Goal: Task Accomplishment & Management: Manage account settings

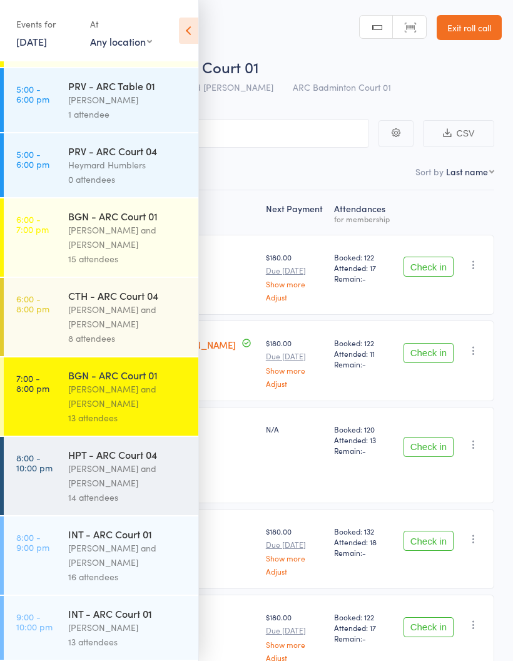
scroll to position [165, 0]
click at [129, 382] on div "[PERSON_NAME] and [PERSON_NAME]" at bounding box center [128, 396] width 120 height 29
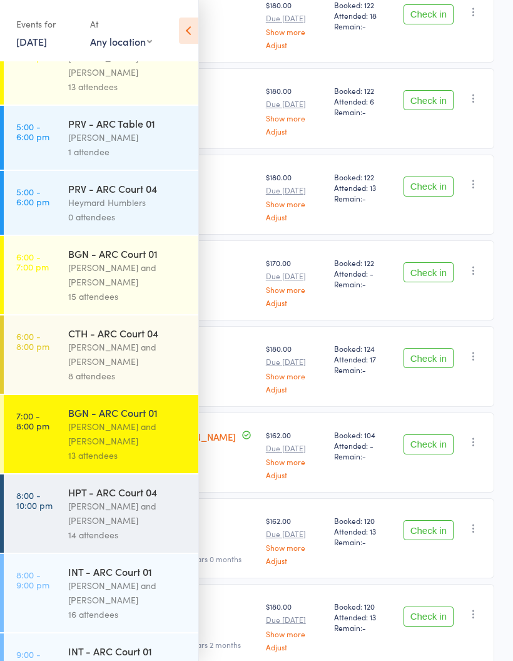
scroll to position [748, 0]
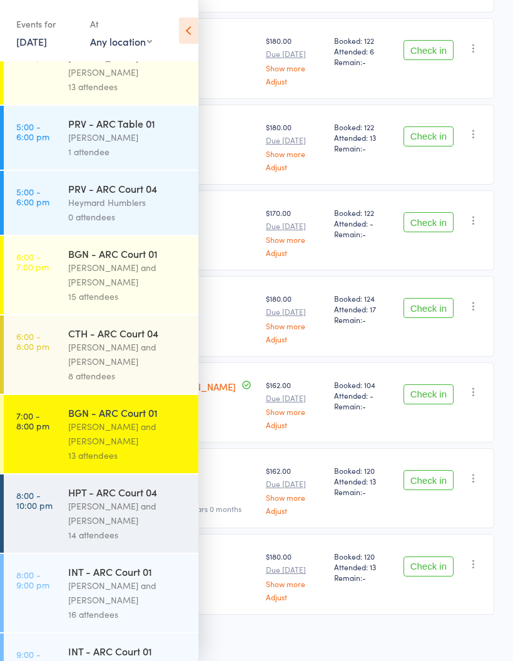
click at [48, 442] on link "7:00 - 8:00 pm BGN - ARC Court 01 [PERSON_NAME] and [PERSON_NAME] 13 attendees" at bounding box center [101, 434] width 195 height 78
click at [190, 26] on icon at bounding box center [188, 31] width 19 height 26
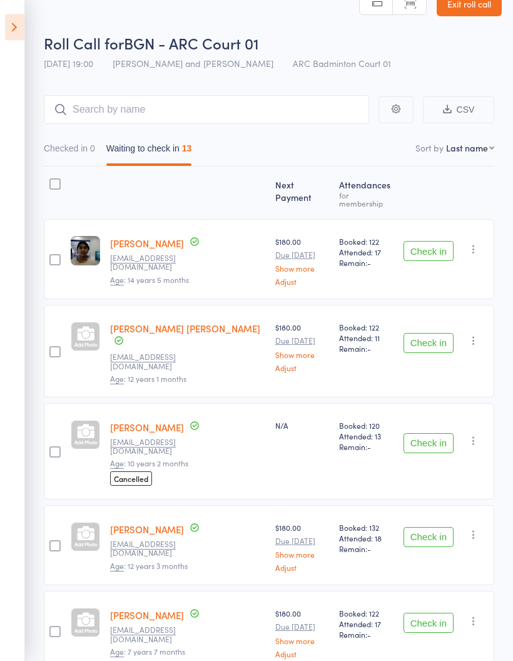
scroll to position [0, 0]
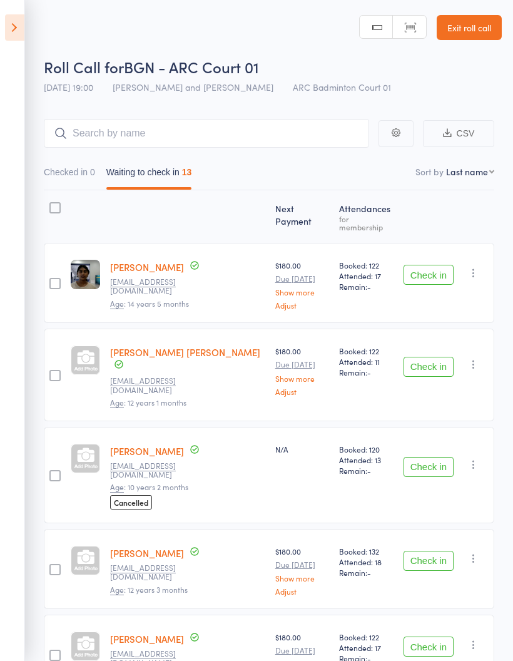
click at [444, 269] on button "Check in" at bounding box center [429, 275] width 50 height 20
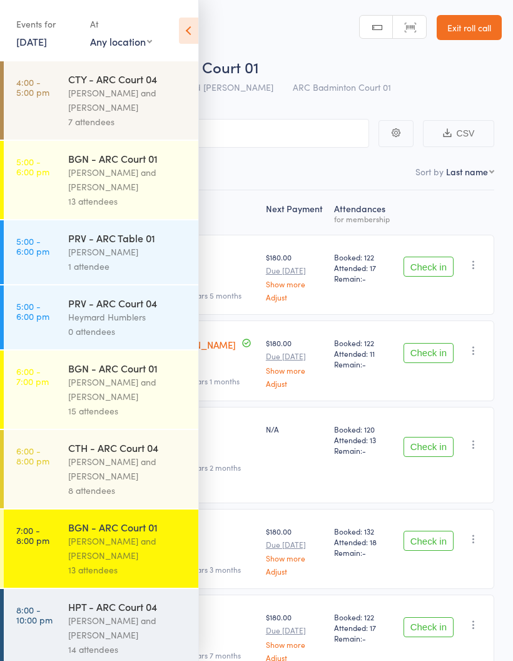
click at [193, 36] on icon at bounding box center [188, 31] width 19 height 26
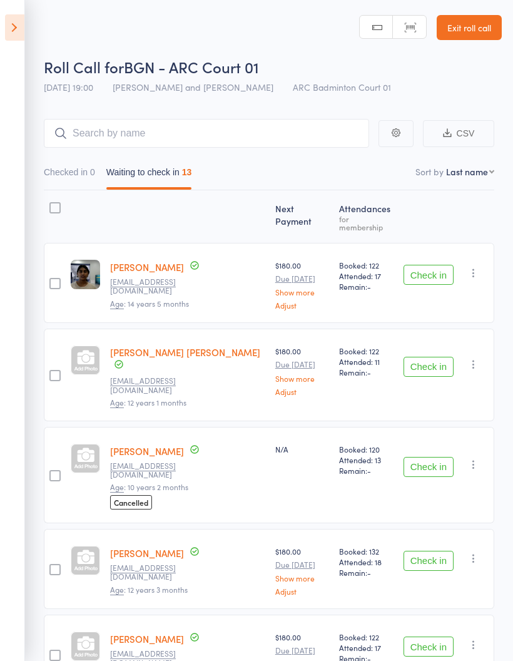
click at [429, 265] on button "Check in" at bounding box center [429, 275] width 50 height 20
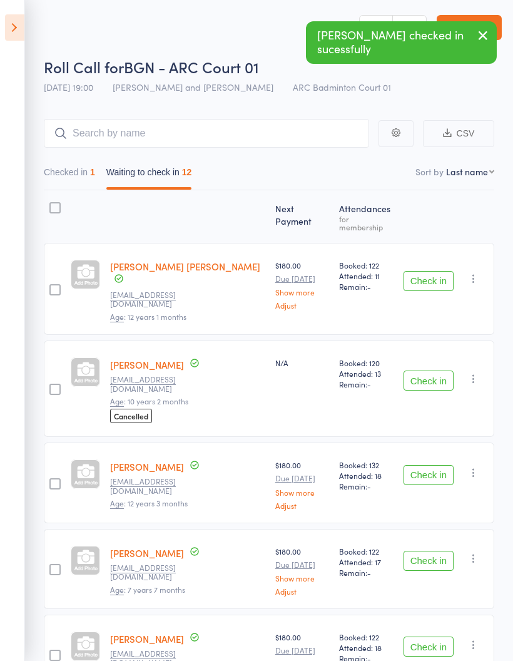
click at [428, 271] on button "Check in" at bounding box center [429, 281] width 50 height 20
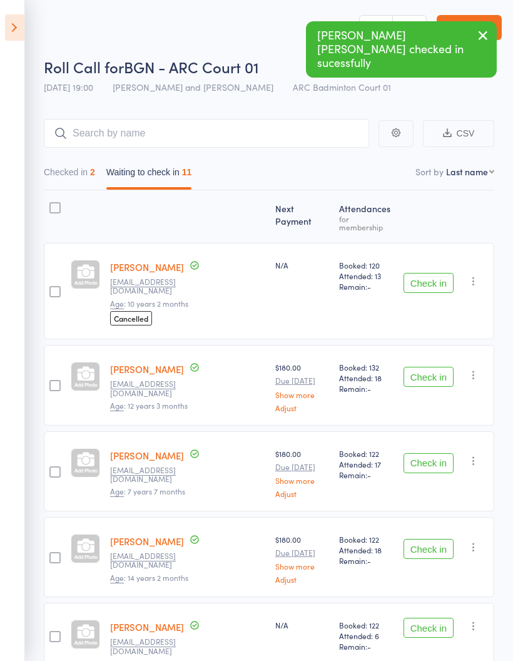
click at [440, 367] on button "Check in" at bounding box center [429, 377] width 50 height 20
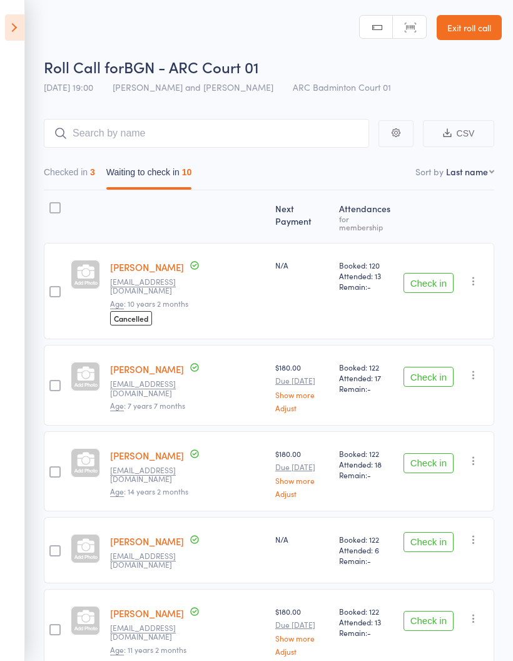
click at [433, 367] on button "Check in" at bounding box center [429, 377] width 50 height 20
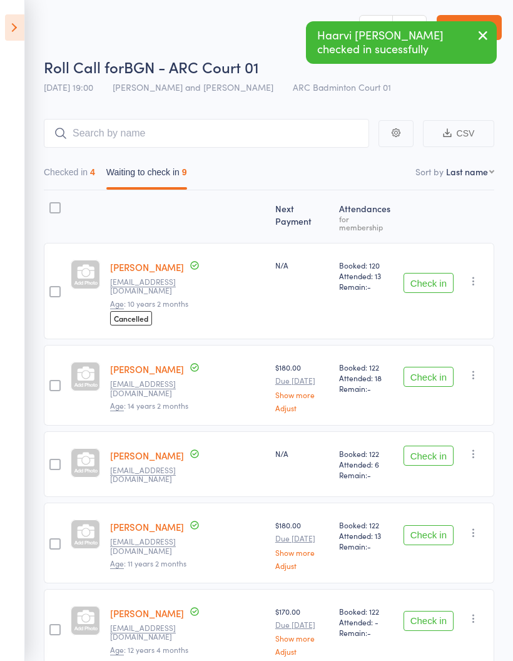
click at [434, 367] on button "Check in" at bounding box center [429, 377] width 50 height 20
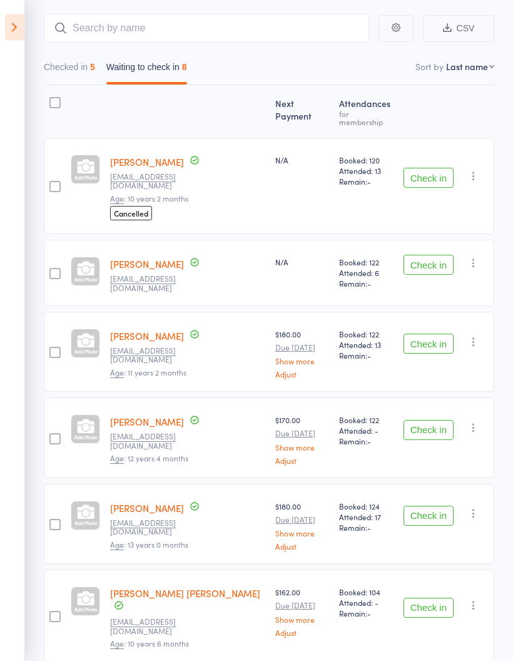
scroll to position [106, 0]
click at [442, 333] on button "Check in" at bounding box center [429, 343] width 50 height 20
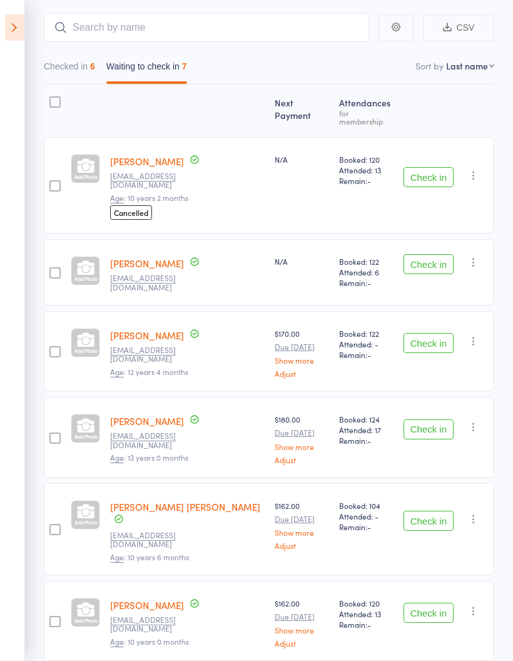
click at [439, 419] on button "Check in" at bounding box center [429, 429] width 50 height 20
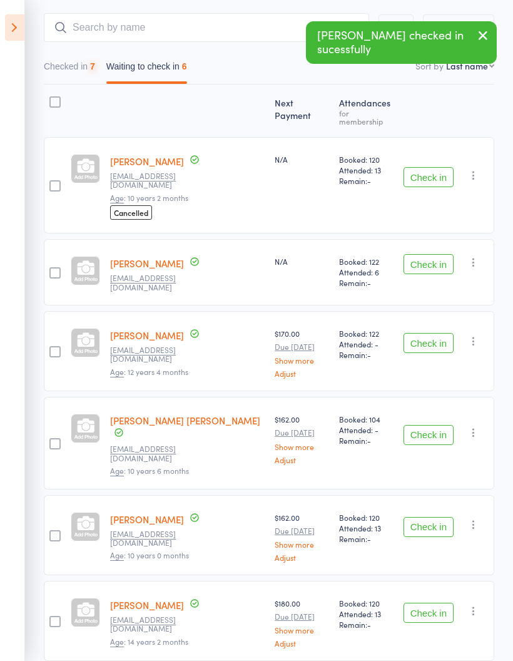
scroll to position [81, 0]
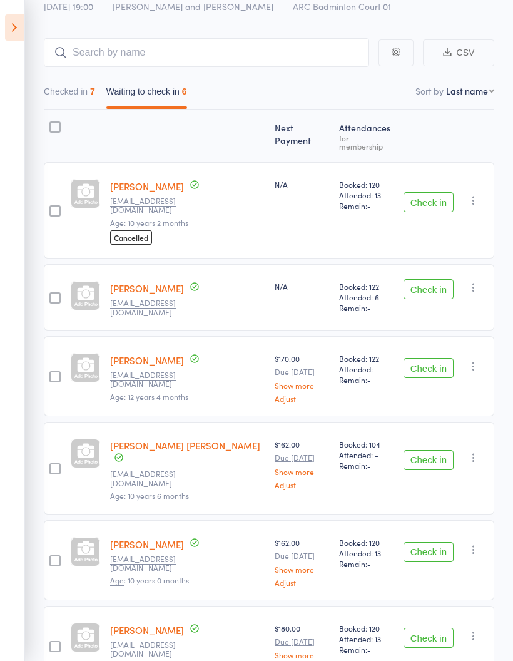
click at [437, 542] on button "Check in" at bounding box center [429, 552] width 50 height 20
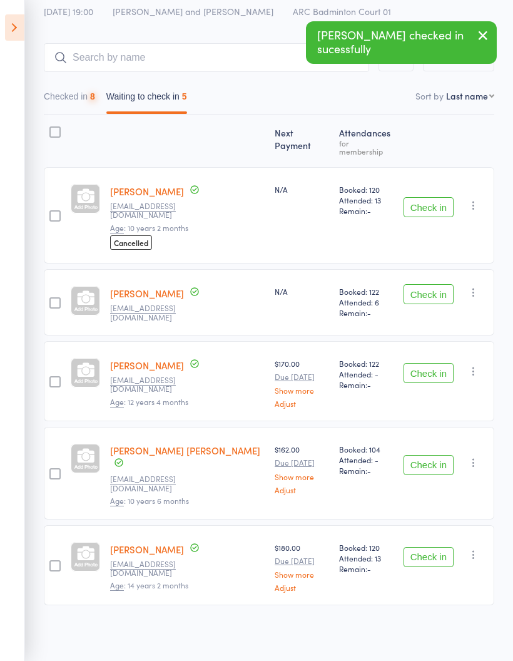
scroll to position [45, 0]
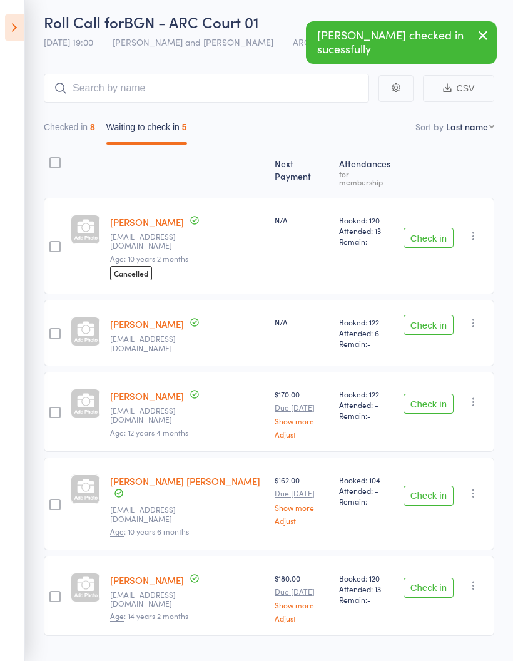
click at [429, 578] on button "Check in" at bounding box center [429, 588] width 50 height 20
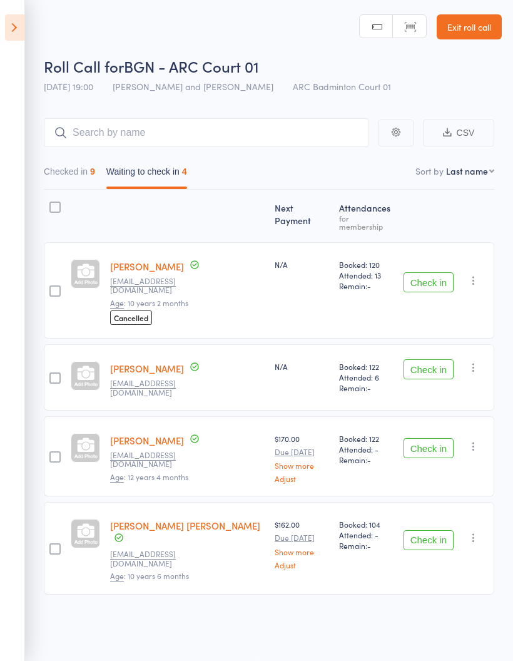
click at [151, 170] on button "Waiting to check in 4" at bounding box center [146, 174] width 81 height 29
click at [433, 530] on button "Check in" at bounding box center [429, 540] width 50 height 20
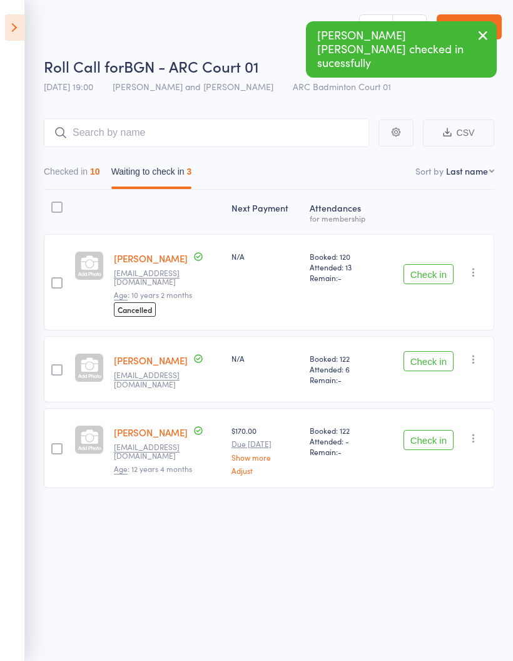
click at [484, 256] on div "Check in Check in Send message Add Note Add Task Add Flag Remove [PERSON_NAME] …" at bounding box center [438, 282] width 113 height 96
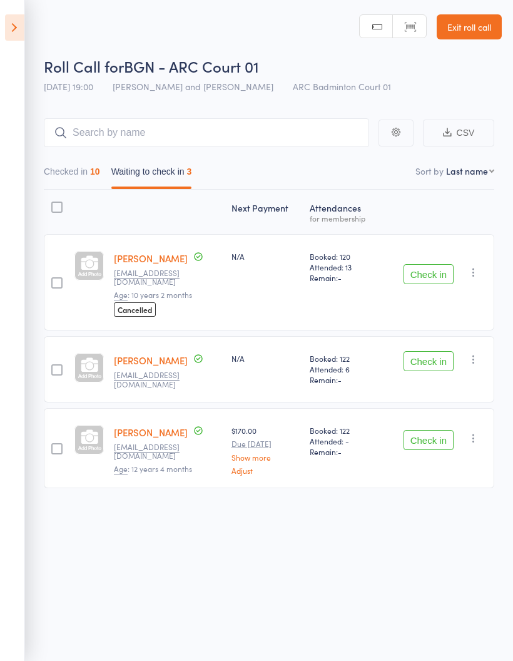
click at [477, 267] on icon "button" at bounding box center [473, 272] width 13 height 13
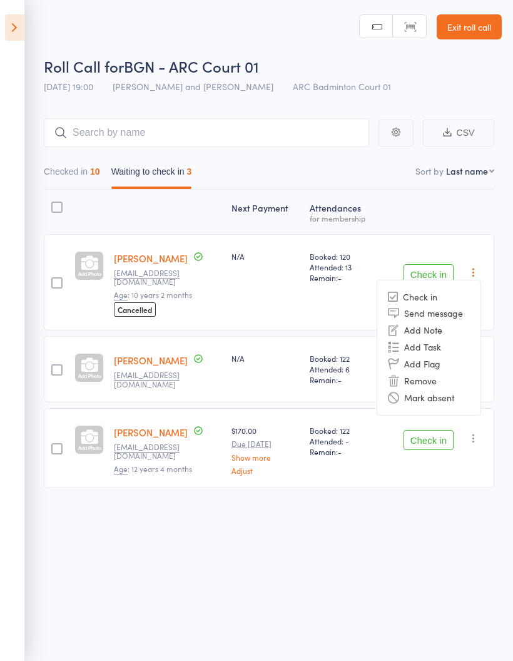
click at [447, 389] on li "Mark absent" at bounding box center [428, 397] width 103 height 17
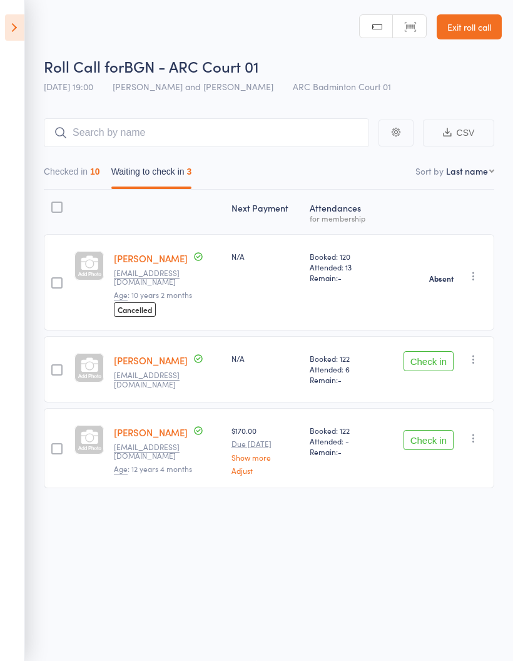
click at [478, 353] on icon "button" at bounding box center [473, 359] width 13 height 13
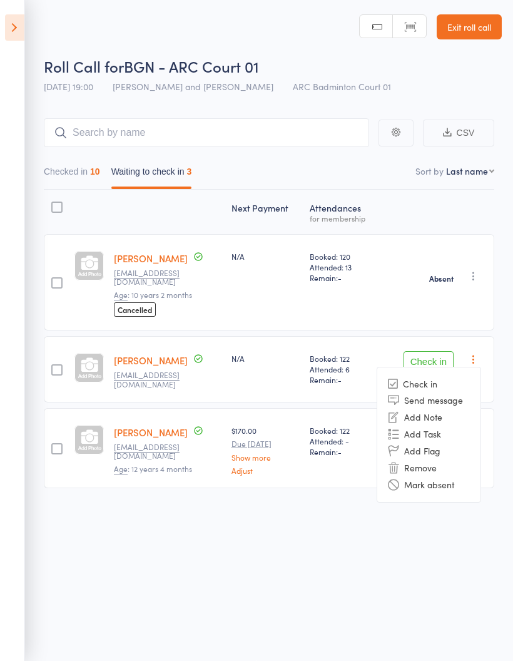
click at [443, 476] on li "Mark absent" at bounding box center [428, 484] width 103 height 17
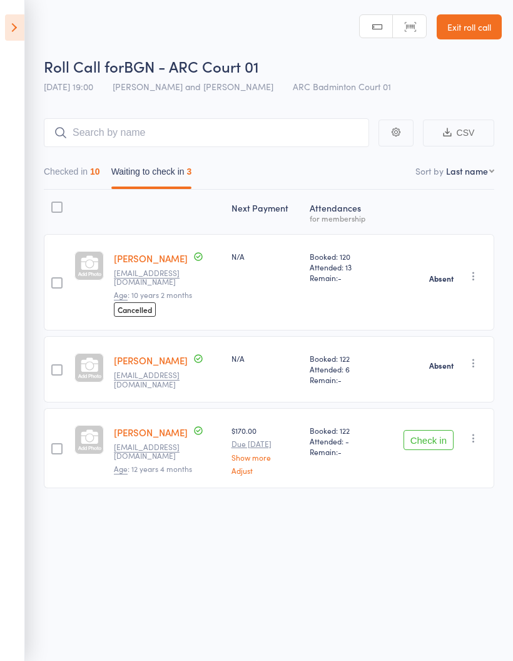
click at [480, 432] on icon "button" at bounding box center [473, 438] width 13 height 13
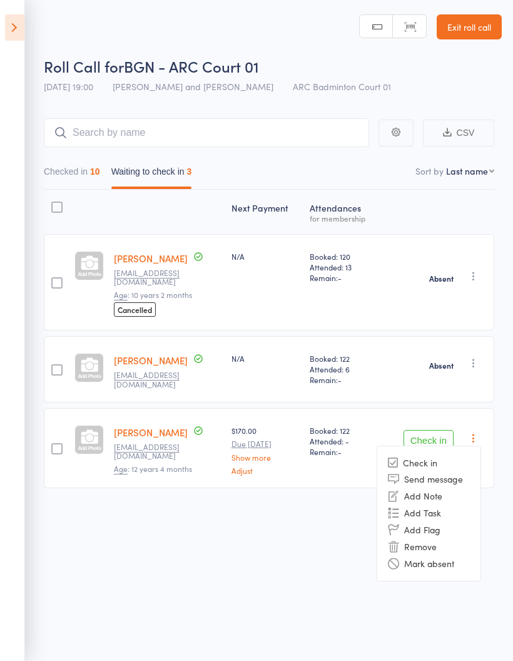
click at [441, 555] on li "Mark absent" at bounding box center [428, 563] width 103 height 17
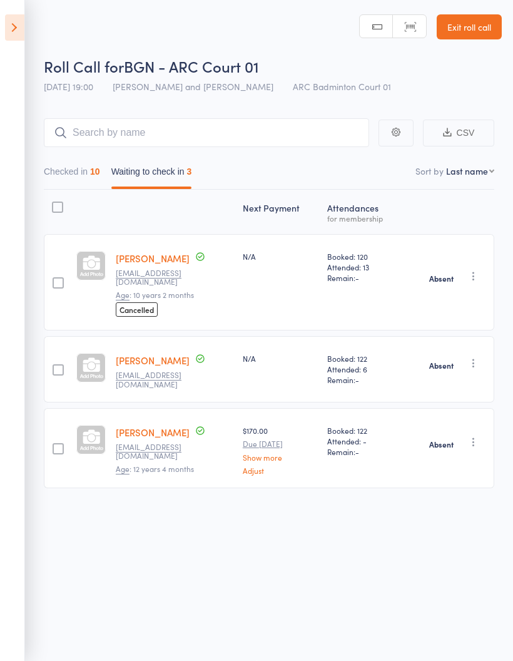
click at [74, 173] on button "Checked in 10" at bounding box center [72, 174] width 56 height 29
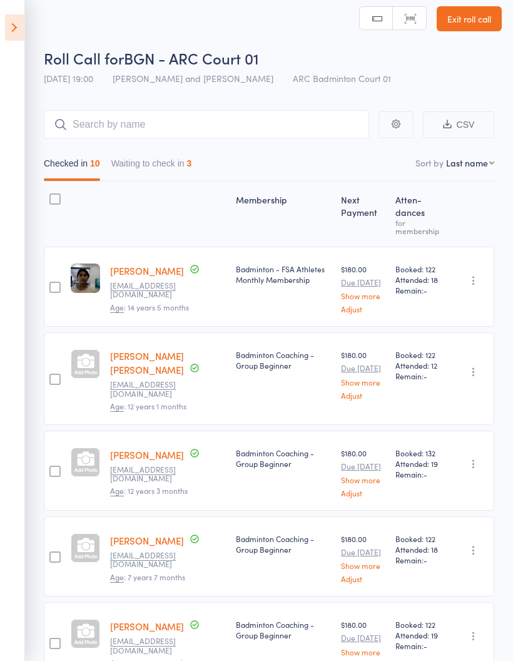
click at [17, 29] on icon at bounding box center [14, 27] width 19 height 26
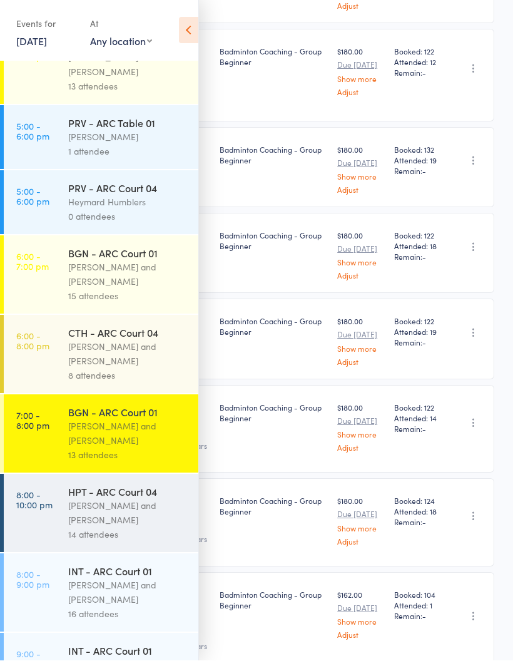
scroll to position [312, 0]
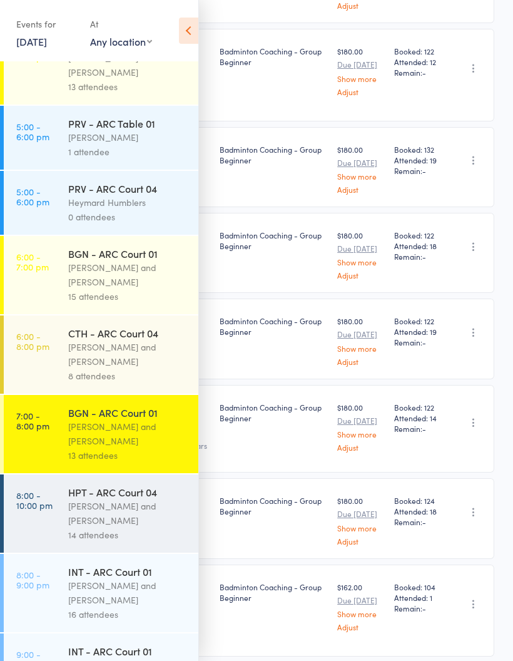
click at [189, 36] on icon at bounding box center [188, 31] width 19 height 26
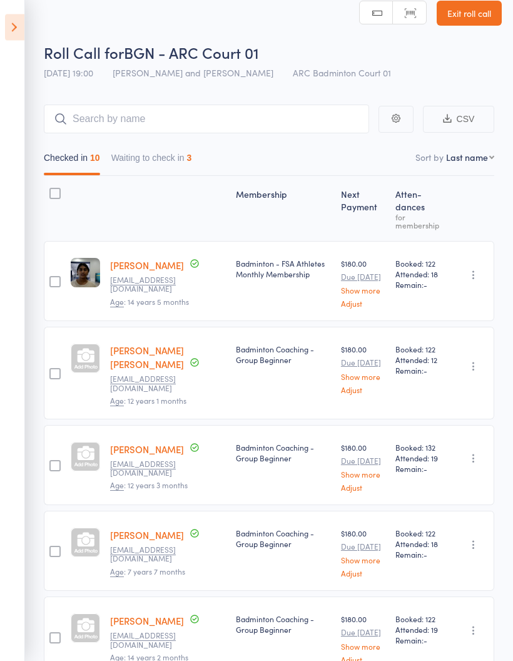
scroll to position [0, 0]
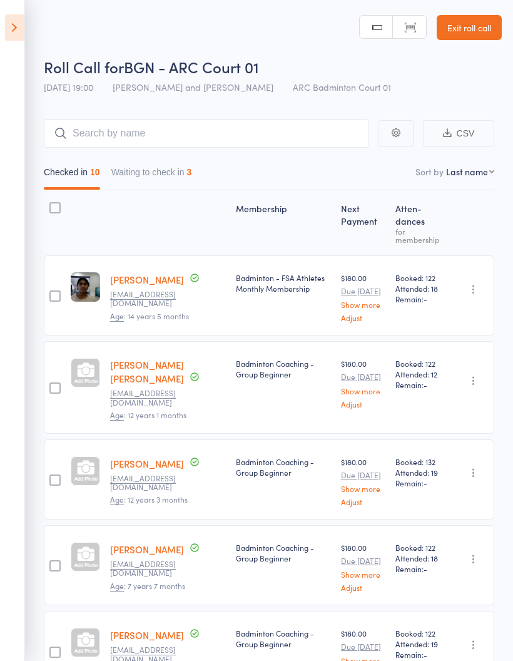
click at [16, 29] on icon at bounding box center [14, 27] width 19 height 26
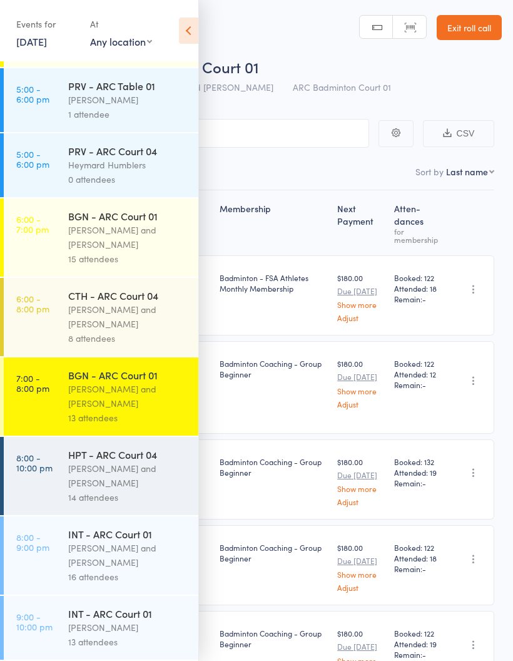
scroll to position [165, 0]
click at [143, 550] on div "[PERSON_NAME] and [PERSON_NAME]" at bounding box center [128, 555] width 120 height 29
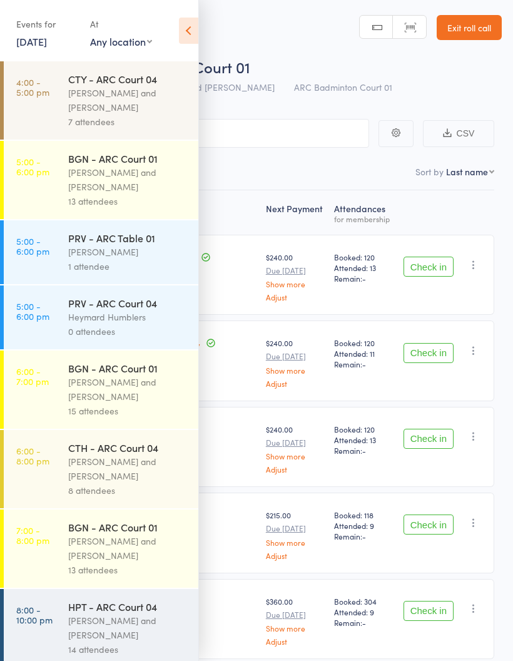
click at [191, 31] on icon at bounding box center [188, 31] width 19 height 26
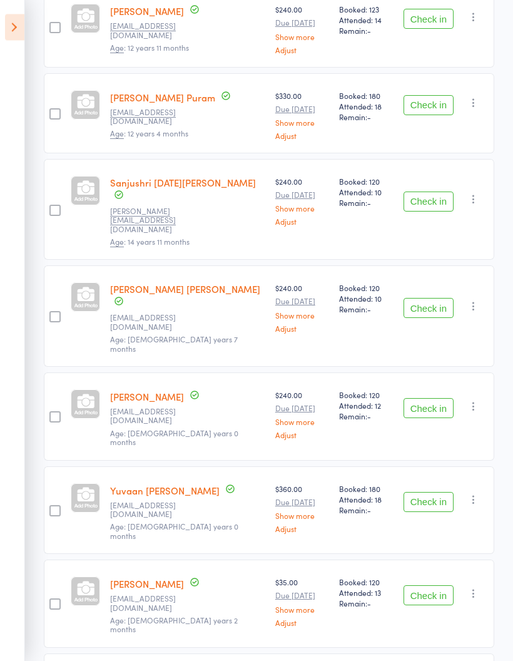
scroll to position [944, 0]
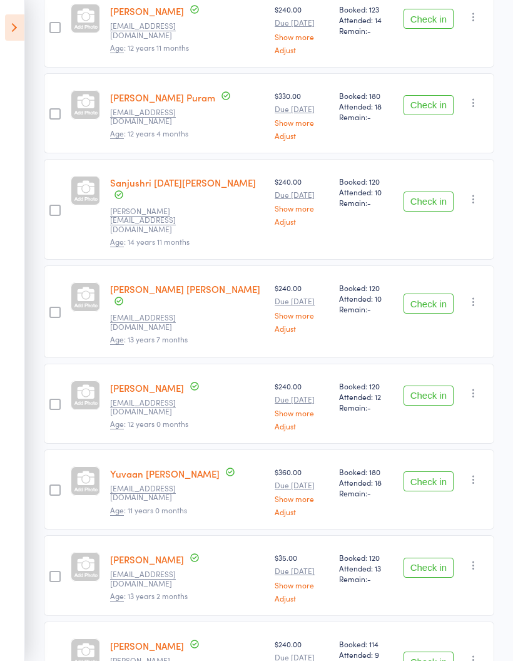
click at [19, 18] on icon at bounding box center [14, 27] width 19 height 26
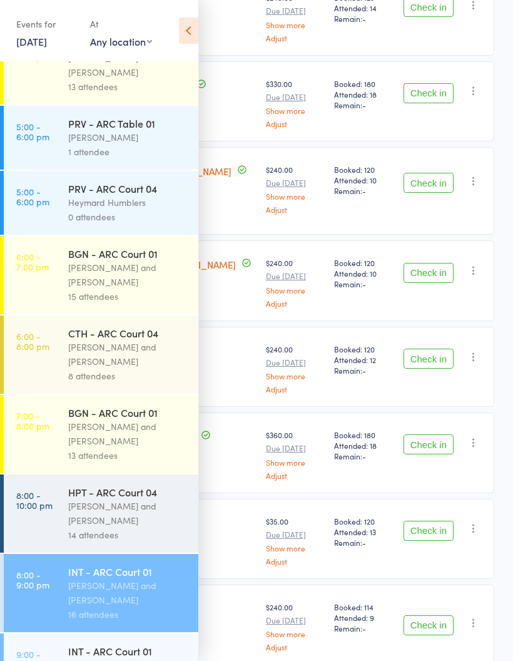
scroll to position [997, 0]
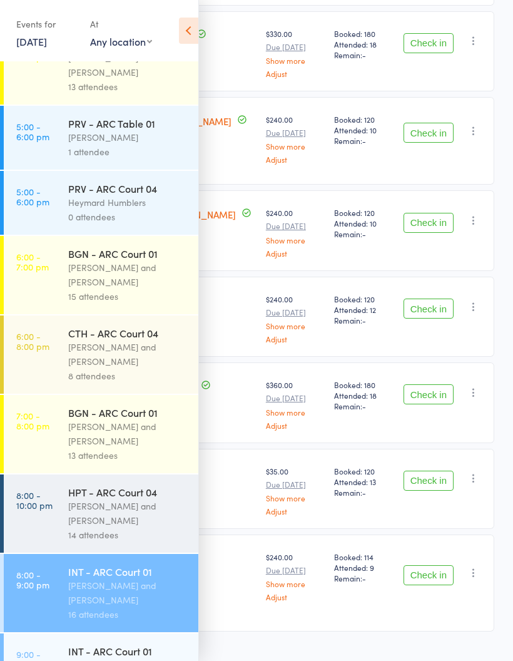
click at [94, 537] on div "14 attendees" at bounding box center [128, 534] width 120 height 14
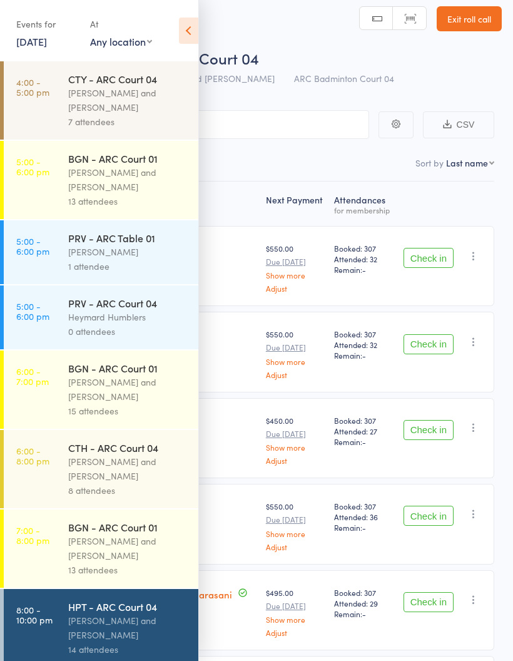
click at [198, 34] on icon at bounding box center [188, 31] width 19 height 26
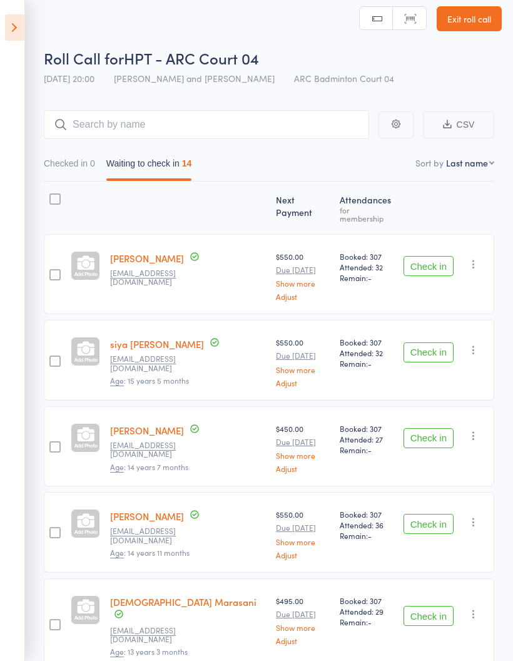
click at [425, 263] on button "Check in" at bounding box center [429, 266] width 50 height 20
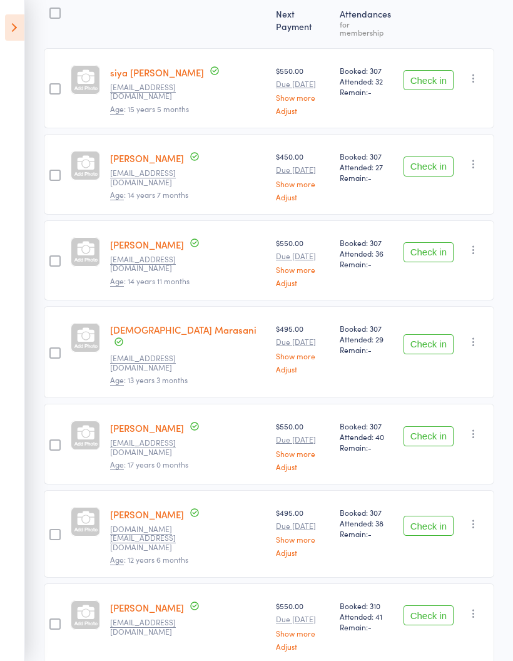
scroll to position [196, 0]
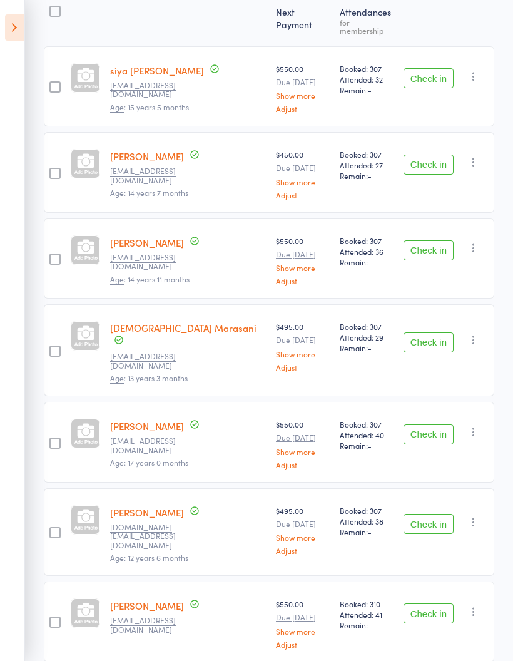
click at [445, 332] on button "Check in" at bounding box center [429, 342] width 50 height 20
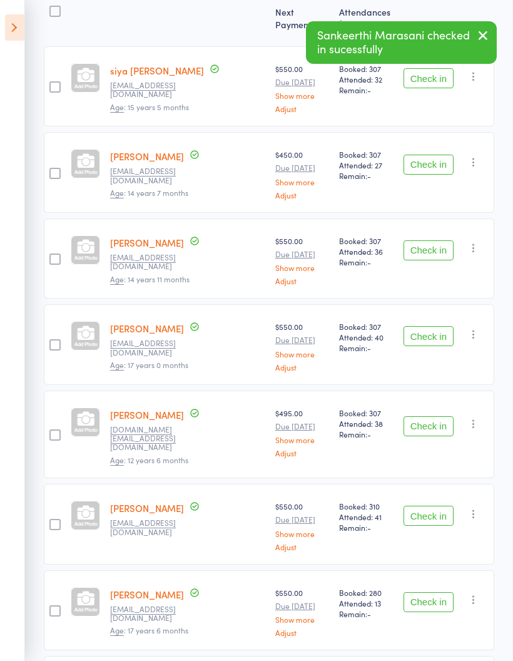
click at [447, 329] on button "Check in" at bounding box center [429, 336] width 50 height 20
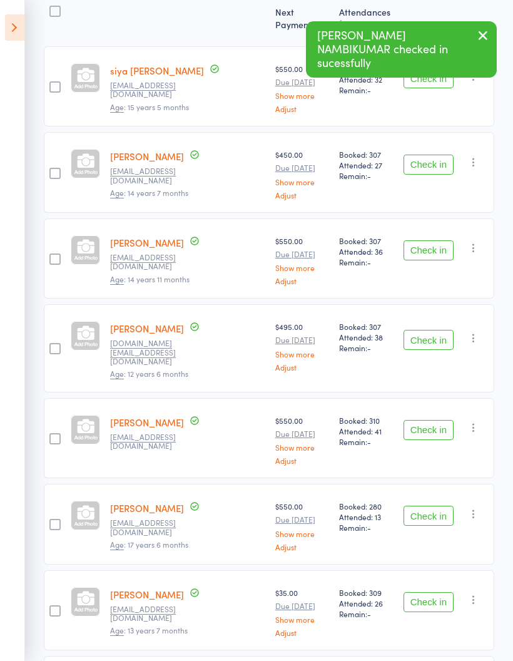
click at [452, 330] on button "Check in" at bounding box center [429, 340] width 50 height 20
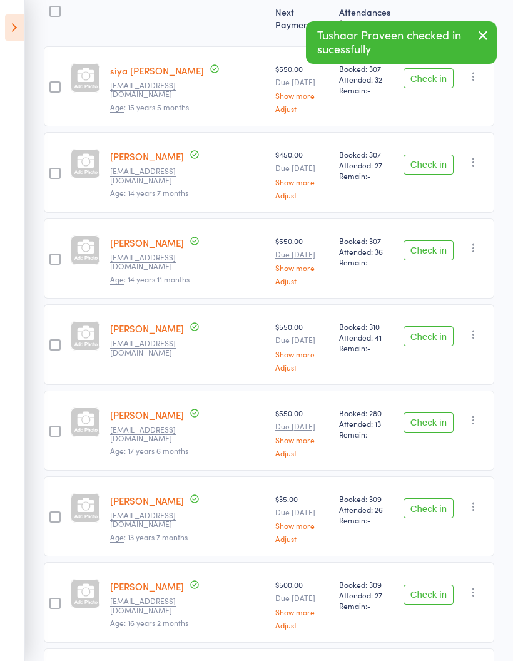
click at [442, 334] on button "Check in" at bounding box center [429, 336] width 50 height 20
click at [429, 412] on button "Check in" at bounding box center [429, 422] width 50 height 20
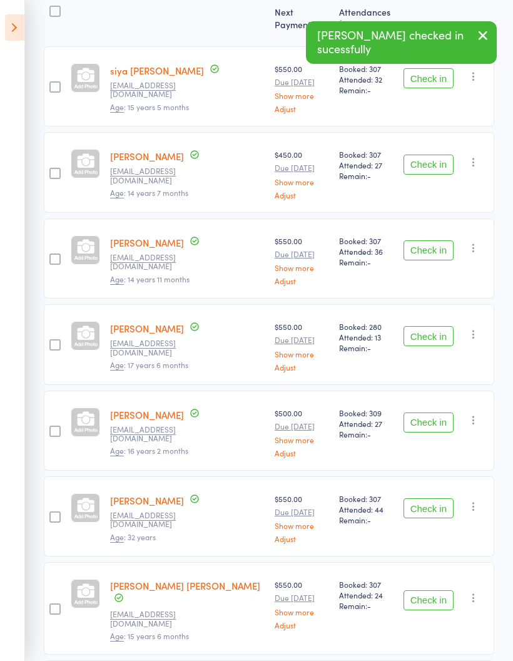
click at [436, 417] on button "Check in" at bounding box center [429, 422] width 50 height 20
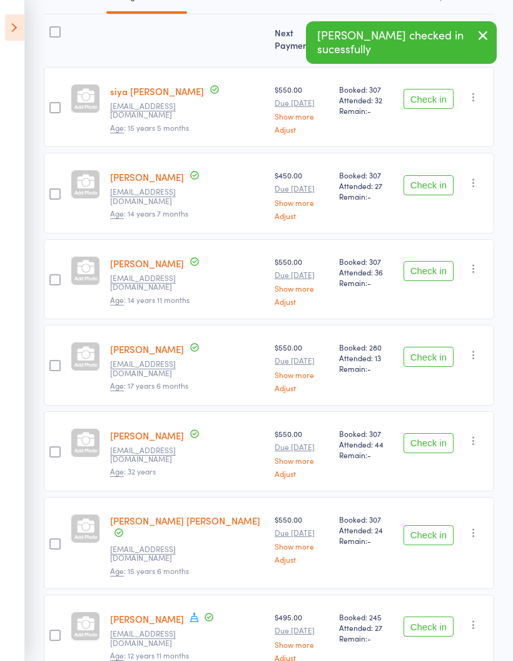
click at [438, 435] on button "Check in" at bounding box center [429, 443] width 50 height 20
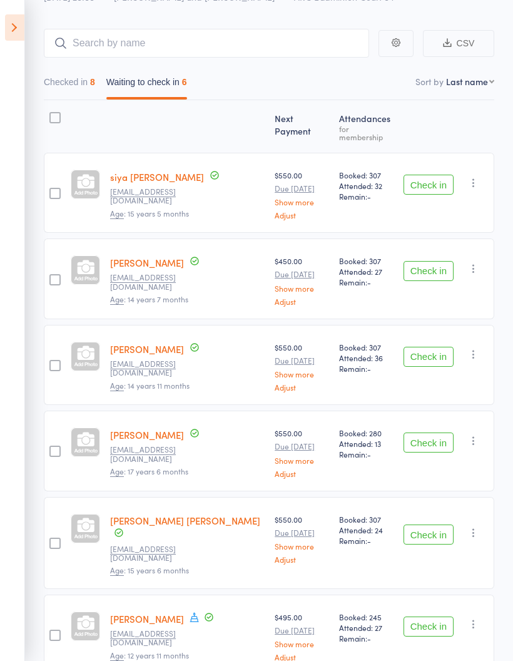
click at [431, 616] on button "Check in" at bounding box center [429, 626] width 50 height 20
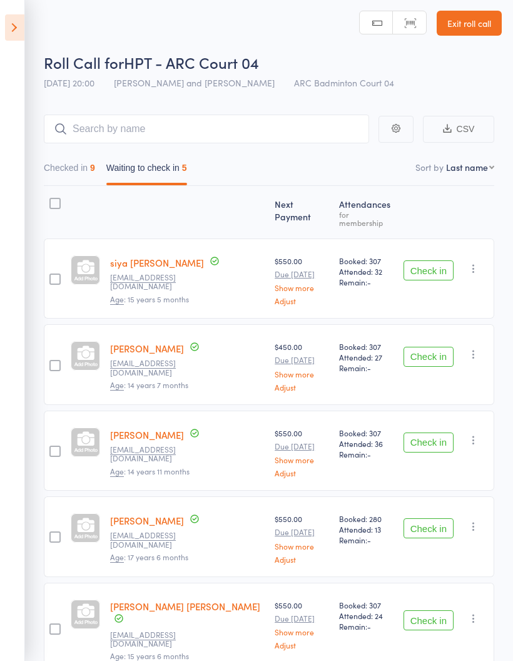
click at [81, 177] on button "Checked in 9" at bounding box center [69, 170] width 51 height 29
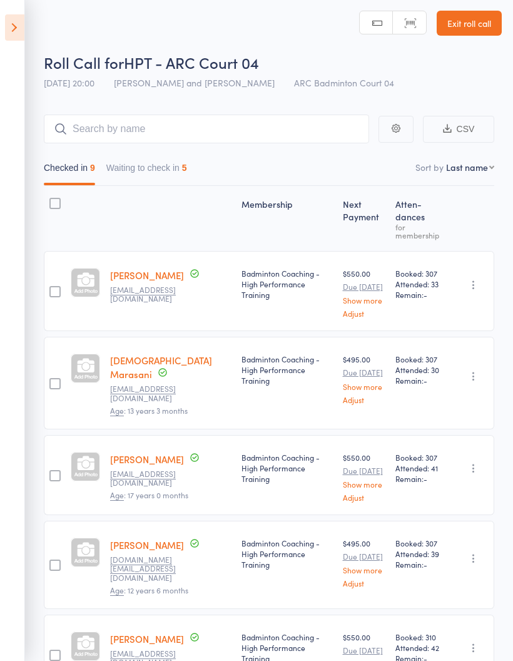
click at [168, 170] on button "Waiting to check in 5" at bounding box center [146, 170] width 81 height 29
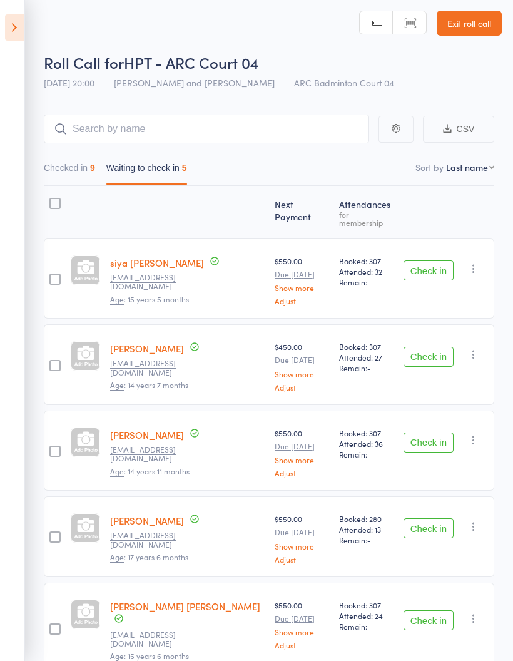
click at [478, 262] on icon "button" at bounding box center [473, 268] width 13 height 13
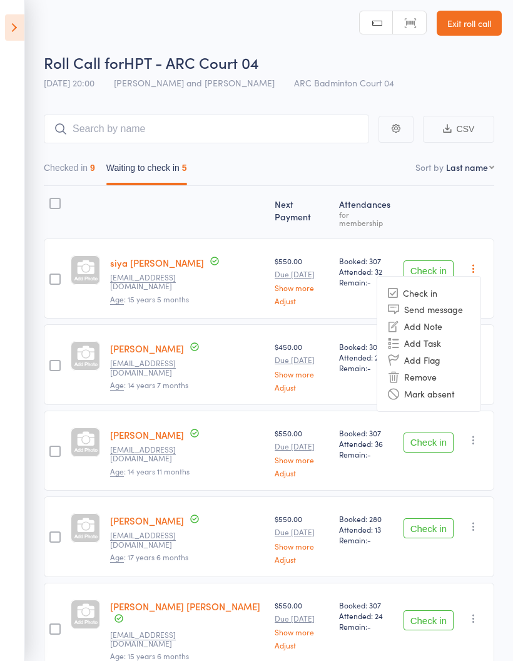
click at [442, 390] on li "Mark absent" at bounding box center [428, 393] width 103 height 17
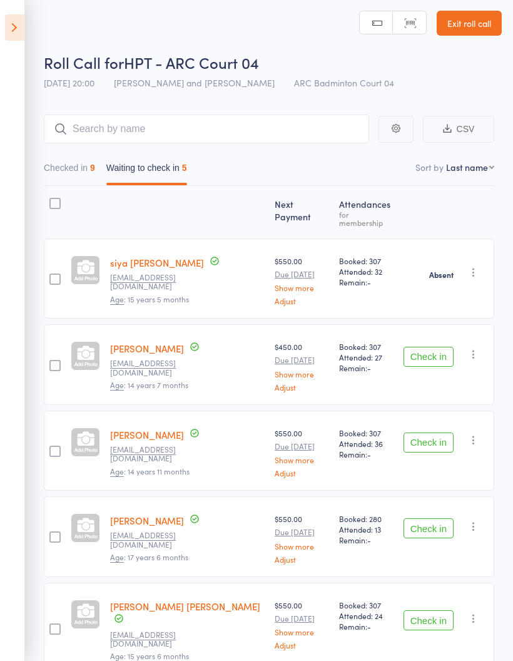
click at [479, 348] on icon "button" at bounding box center [473, 354] width 13 height 13
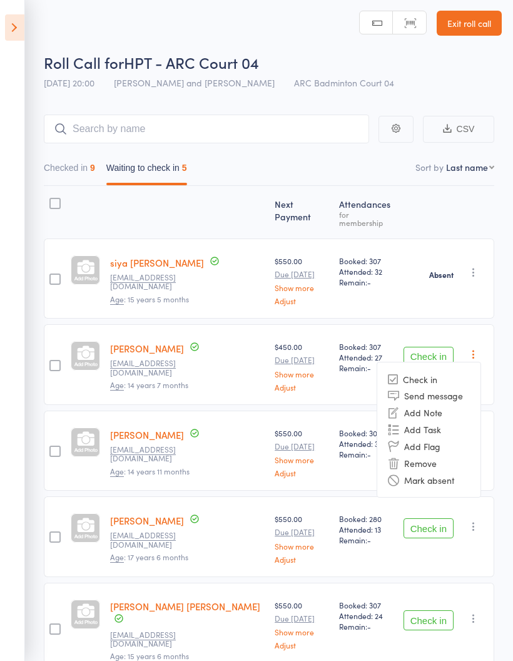
click at [447, 471] on li "Mark absent" at bounding box center [428, 479] width 103 height 17
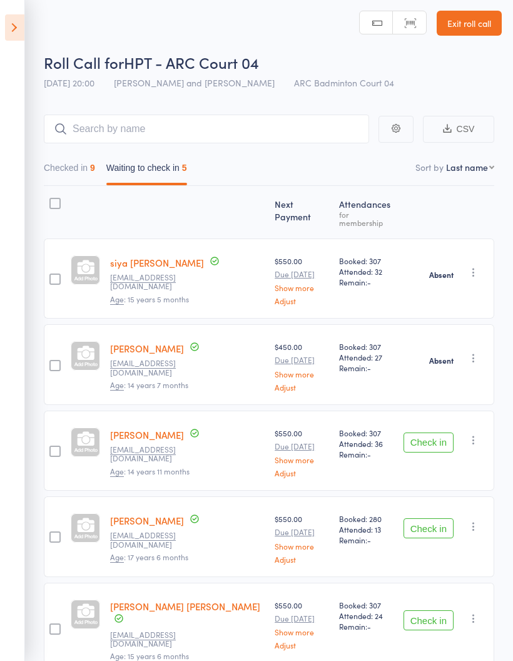
click at [479, 439] on icon "button" at bounding box center [473, 440] width 13 height 13
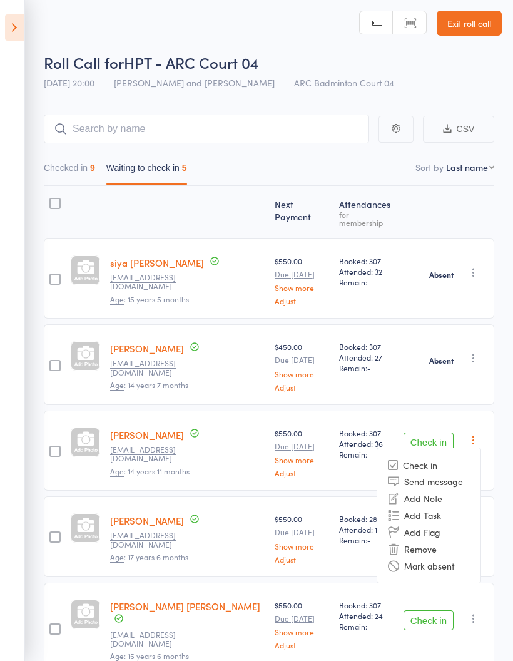
click at [449, 557] on li "Mark absent" at bounding box center [428, 565] width 103 height 17
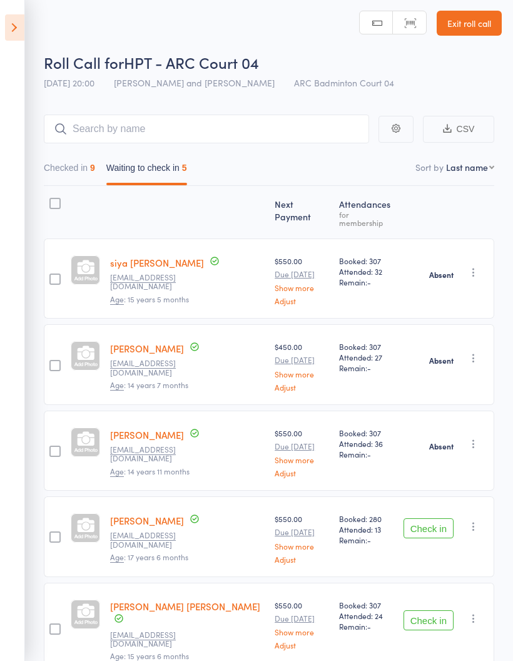
click at [476, 521] on icon "button" at bounding box center [473, 526] width 13 height 13
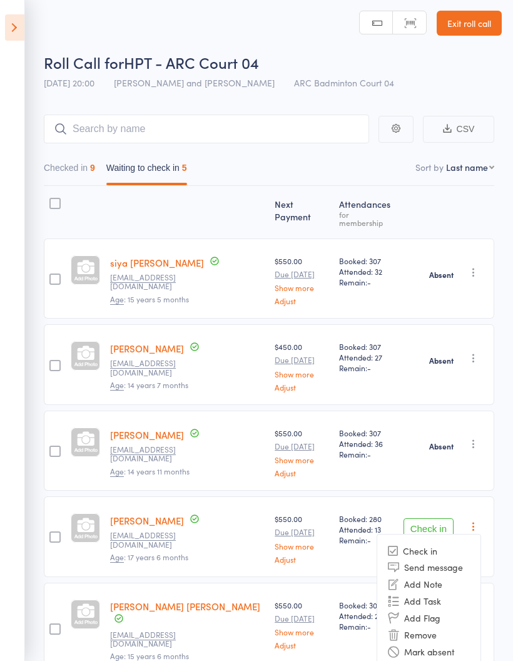
click at [450, 643] on li "Mark absent" at bounding box center [428, 651] width 103 height 17
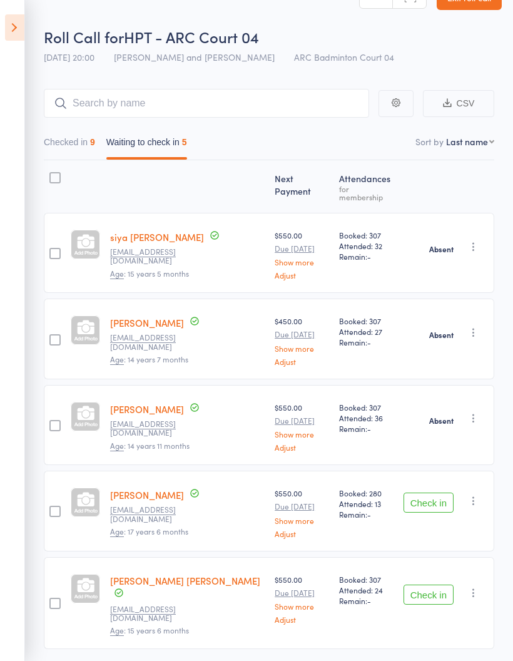
scroll to position [54, 0]
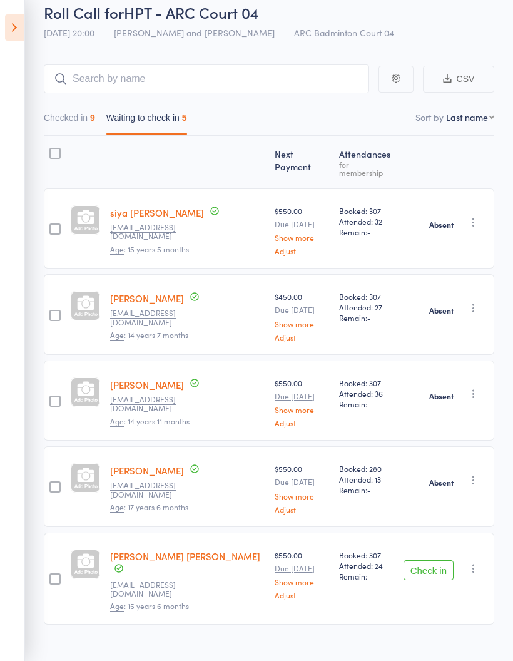
click at [480, 562] on icon "button" at bounding box center [473, 568] width 13 height 13
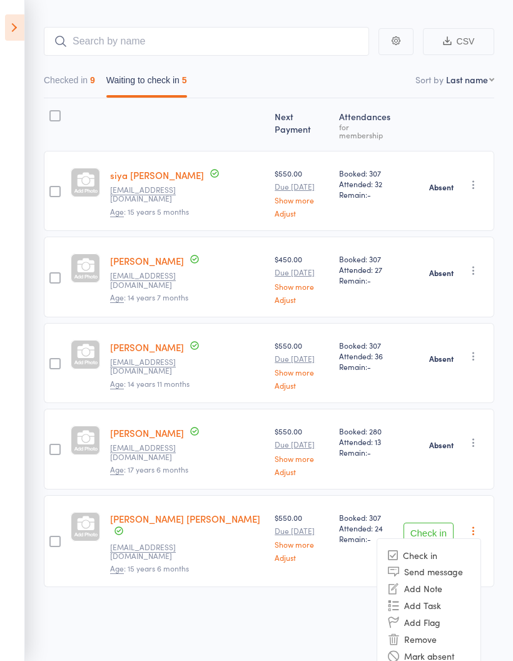
click at [438, 650] on li "Mark absent" at bounding box center [428, 656] width 103 height 17
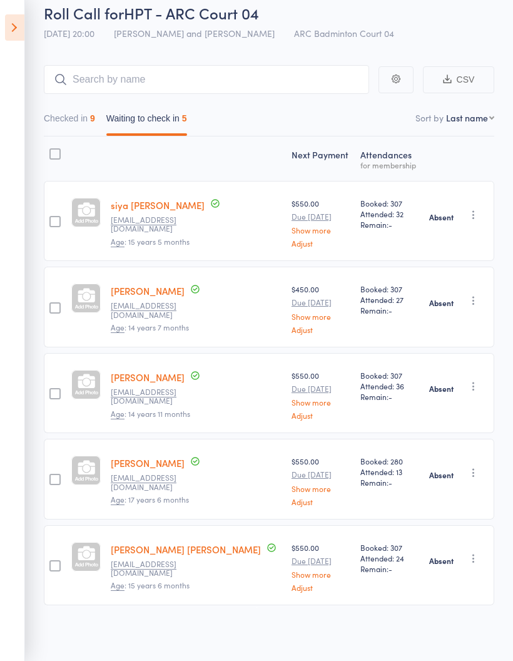
click at [21, 28] on icon at bounding box center [14, 27] width 19 height 26
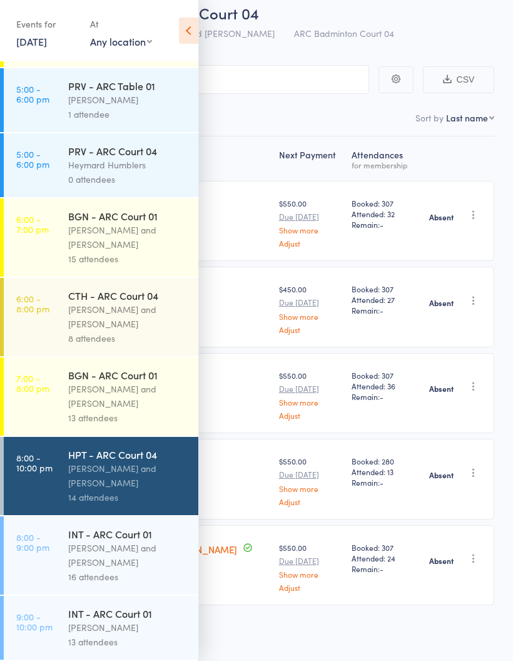
scroll to position [165, 0]
click at [111, 547] on div "[PERSON_NAME] and [PERSON_NAME]" at bounding box center [128, 555] width 120 height 29
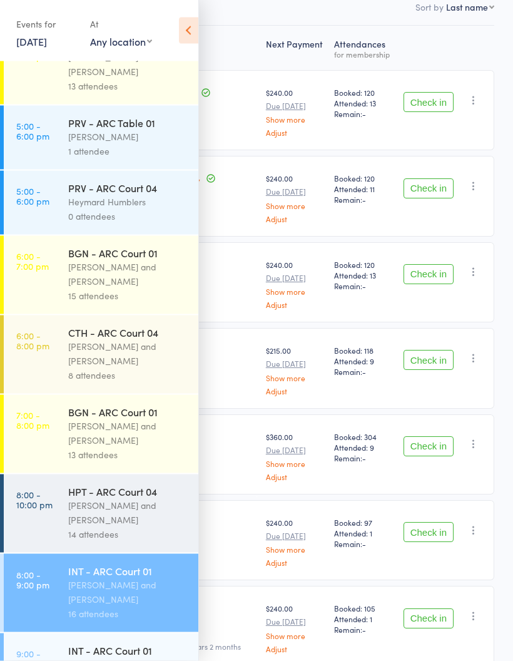
scroll to position [165, 0]
click at [197, 24] on icon at bounding box center [188, 31] width 19 height 26
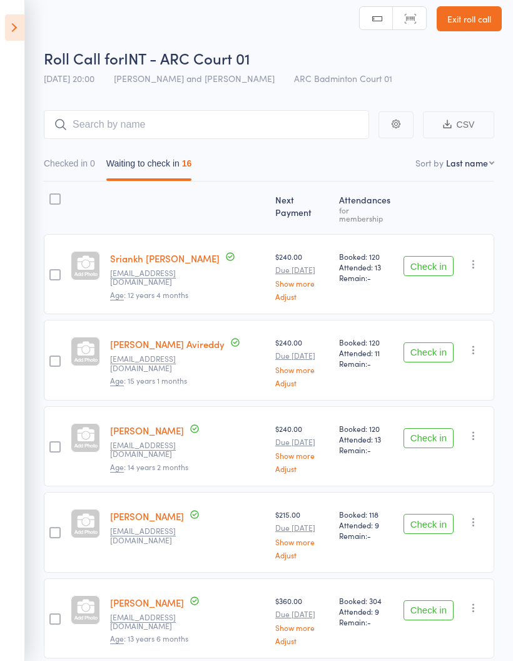
scroll to position [0, 0]
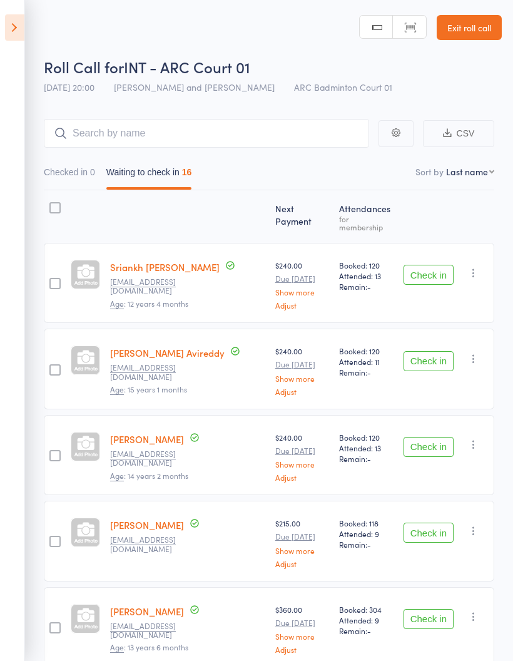
click at [438, 265] on button "Check in" at bounding box center [429, 275] width 50 height 20
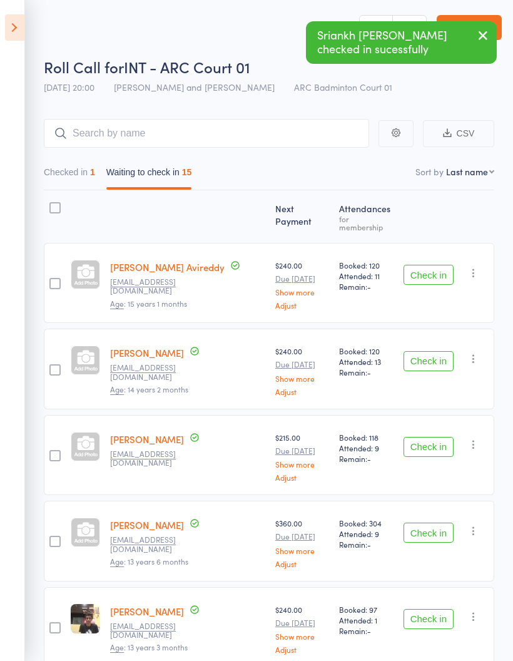
click at [440, 268] on button "Check in" at bounding box center [429, 275] width 50 height 20
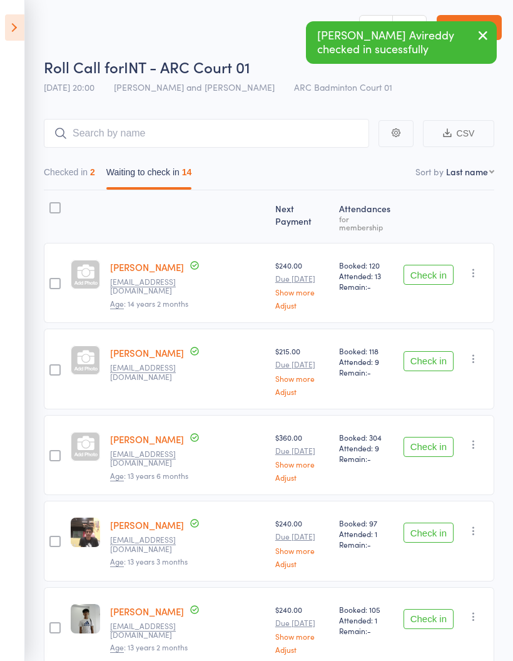
click at [430, 268] on button "Check in" at bounding box center [429, 275] width 50 height 20
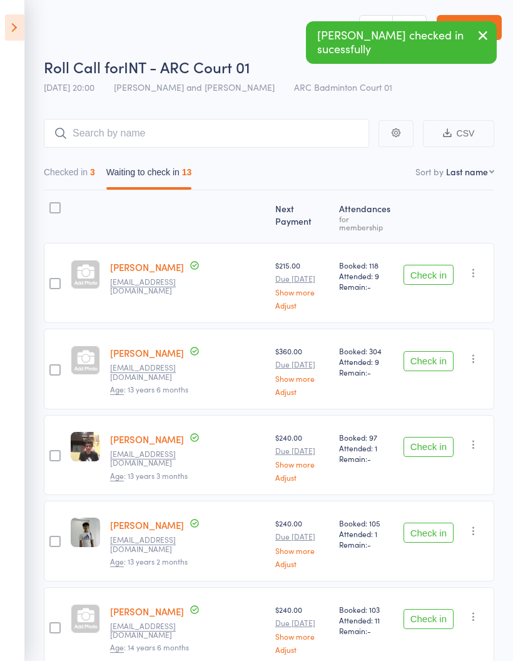
click at [438, 268] on button "Check in" at bounding box center [429, 275] width 50 height 20
click at [434, 352] on button "Check in" at bounding box center [429, 361] width 50 height 20
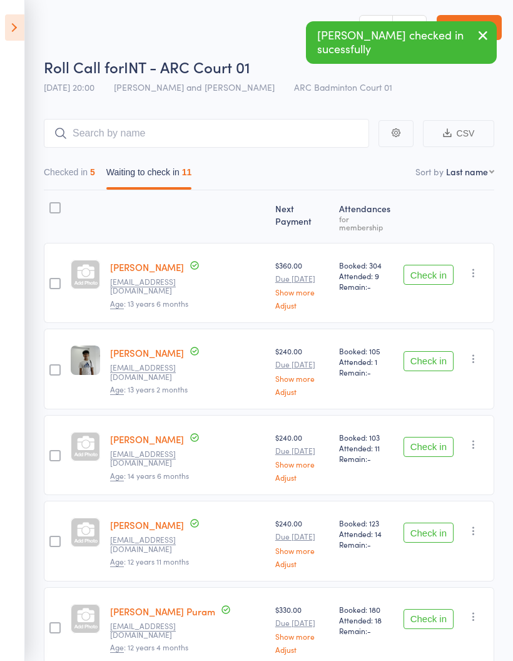
click at [438, 351] on button "Check in" at bounding box center [429, 361] width 50 height 20
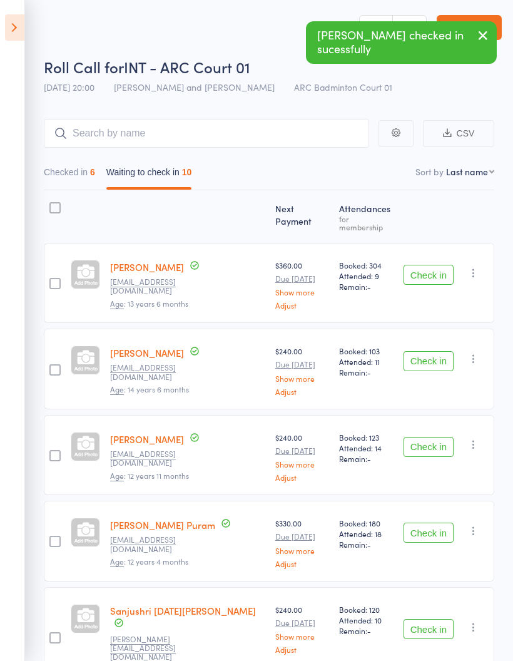
click at [439, 353] on button "Check in" at bounding box center [429, 361] width 50 height 20
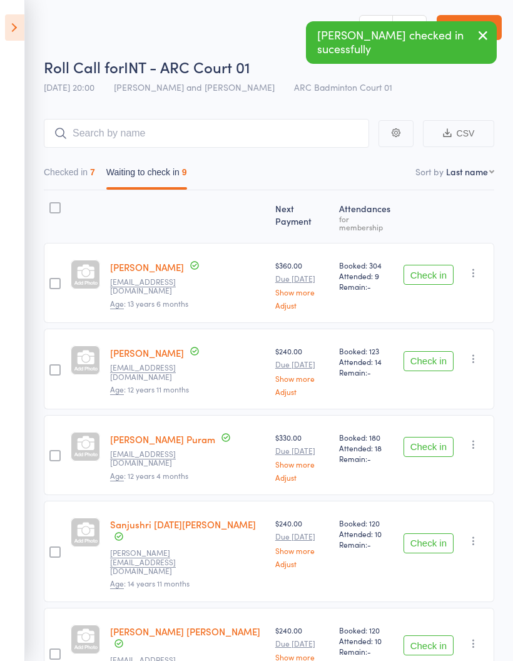
click at [434, 354] on button "Check in" at bounding box center [429, 361] width 50 height 20
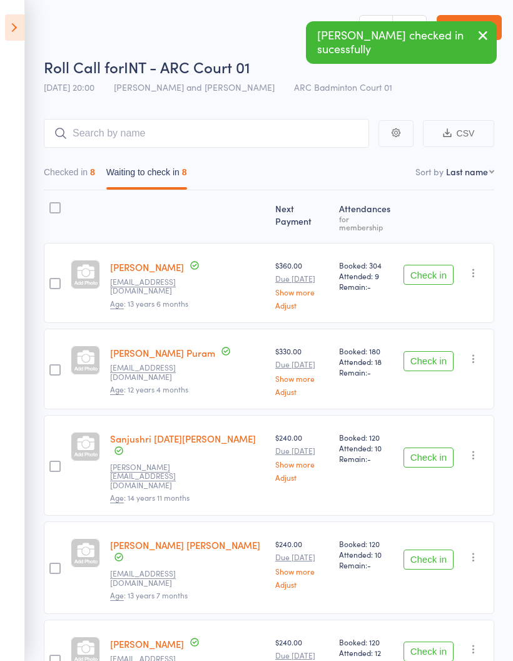
click at [441, 356] on button "Check in" at bounding box center [429, 361] width 50 height 20
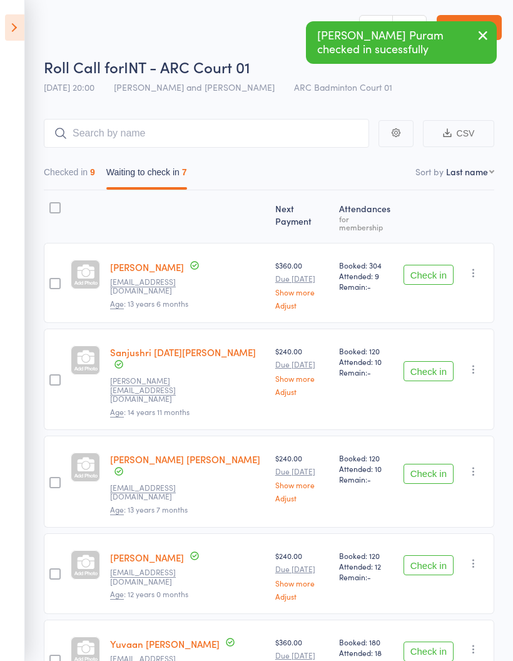
click at [445, 361] on button "Check in" at bounding box center [429, 371] width 50 height 20
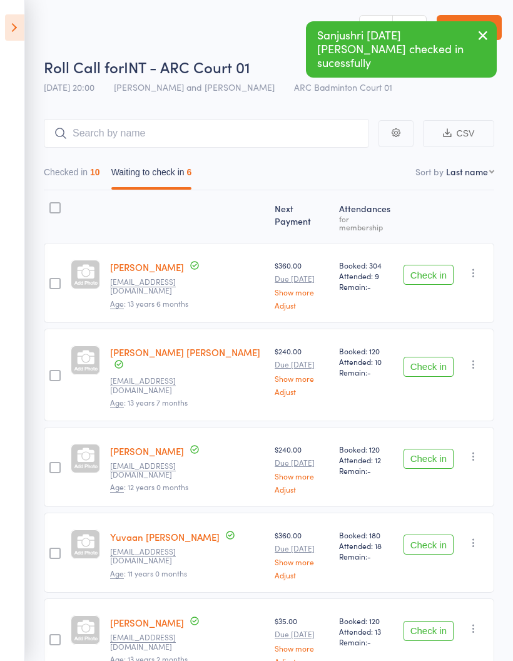
click at [441, 357] on button "Check in" at bounding box center [429, 367] width 50 height 20
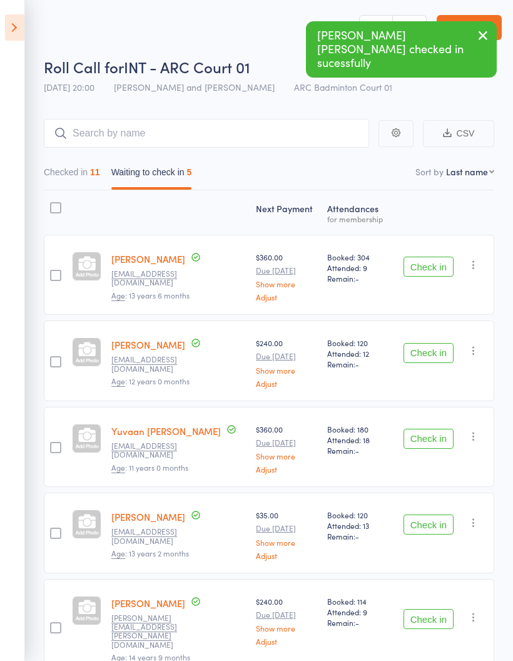
click at [443, 360] on button "Check in" at bounding box center [429, 353] width 50 height 20
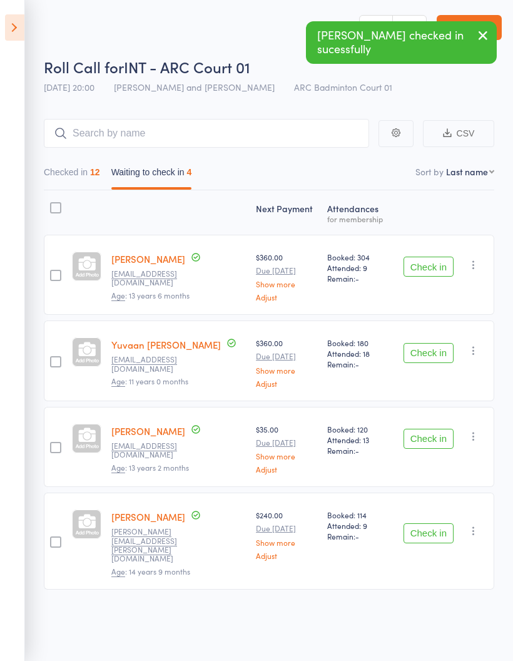
click at [440, 355] on button "Check in" at bounding box center [429, 353] width 50 height 20
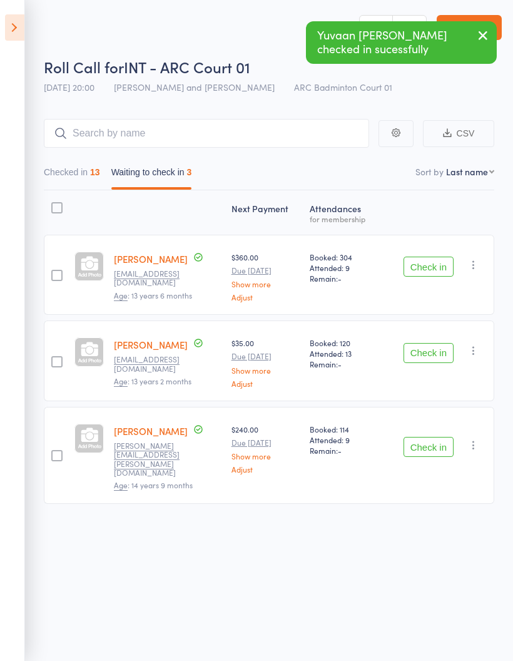
click at [438, 357] on button "Check in" at bounding box center [429, 353] width 50 height 20
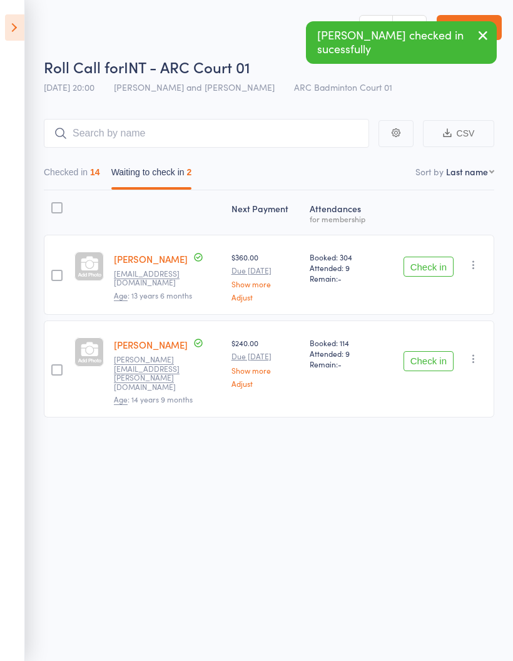
click at [441, 354] on button "Check in" at bounding box center [429, 361] width 50 height 20
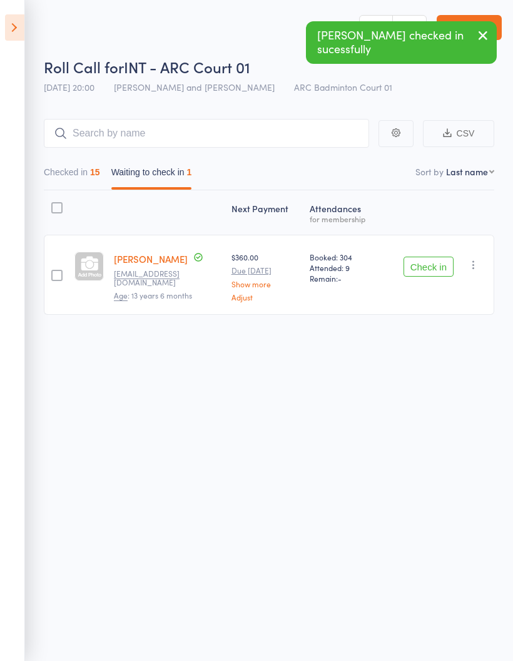
click at [89, 173] on button "Checked in 15" at bounding box center [72, 175] width 56 height 29
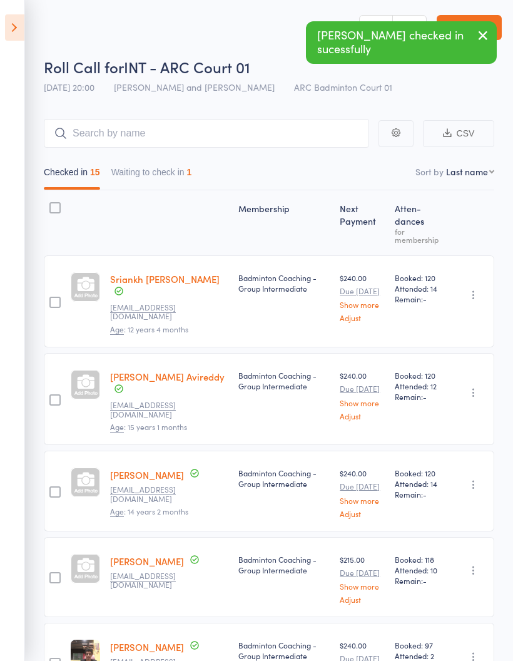
click at [160, 170] on button "Waiting to check in 1" at bounding box center [151, 175] width 81 height 29
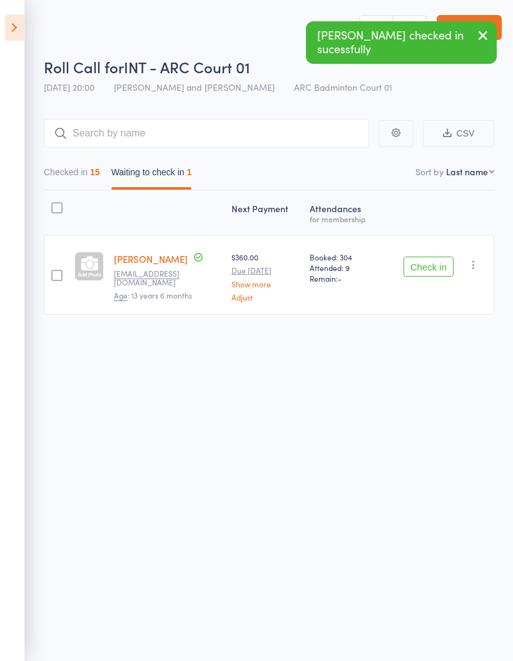
click at [477, 263] on icon "button" at bounding box center [473, 264] width 13 height 13
click at [438, 394] on li "Mark absent" at bounding box center [428, 390] width 103 height 17
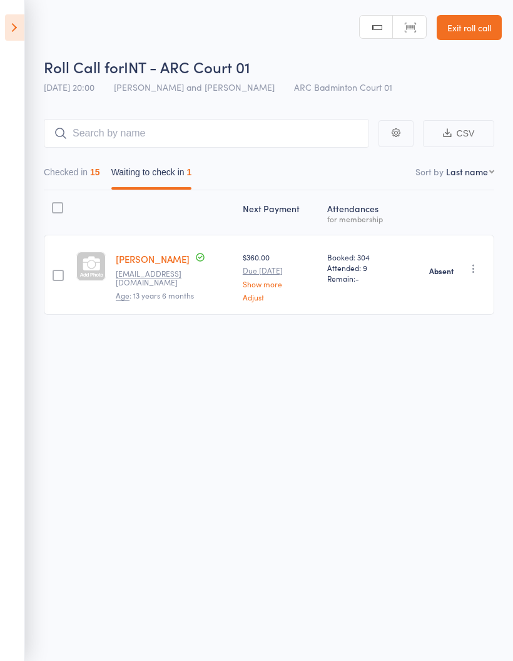
click at [91, 178] on button "Checked in 15" at bounding box center [72, 175] width 56 height 29
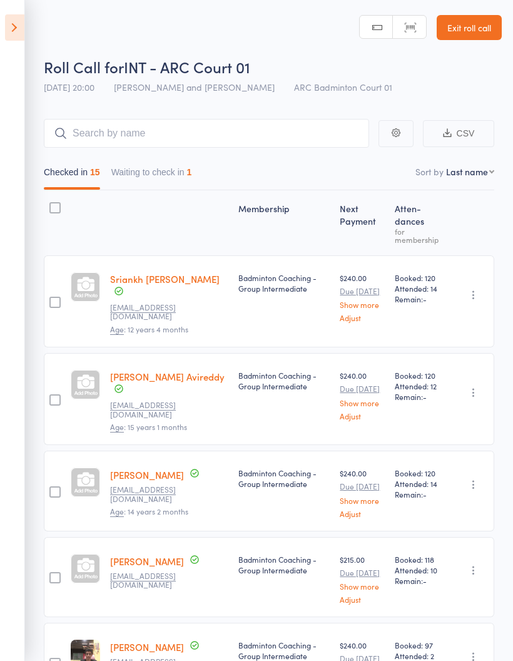
click at [162, 181] on button "Waiting to check in 1" at bounding box center [151, 175] width 81 height 29
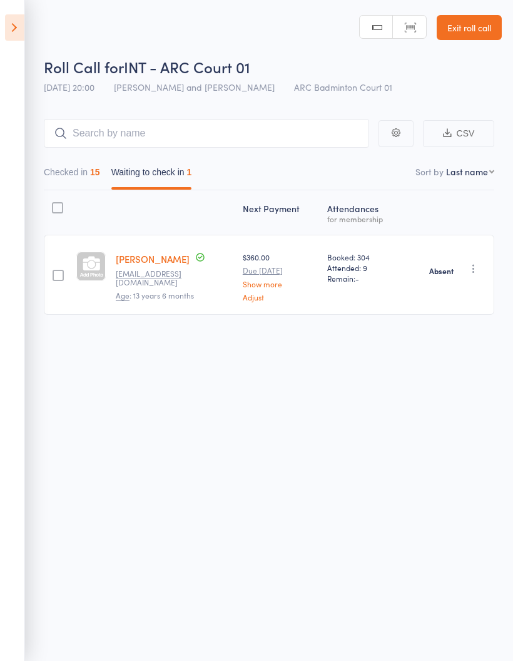
click at [90, 176] on button "Checked in 15" at bounding box center [72, 175] width 56 height 29
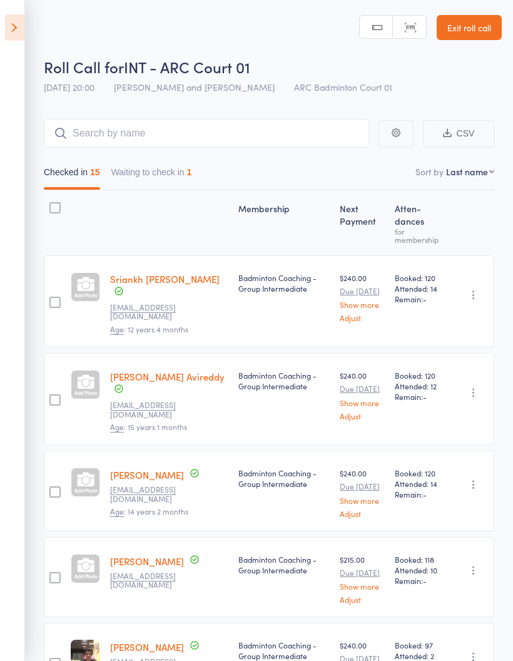
click at [173, 170] on button "Waiting to check in 1" at bounding box center [151, 175] width 81 height 29
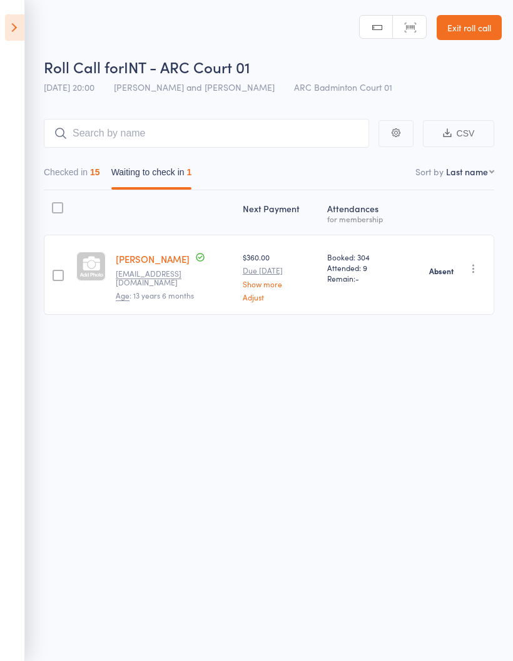
click at [24, 23] on icon at bounding box center [14, 27] width 19 height 26
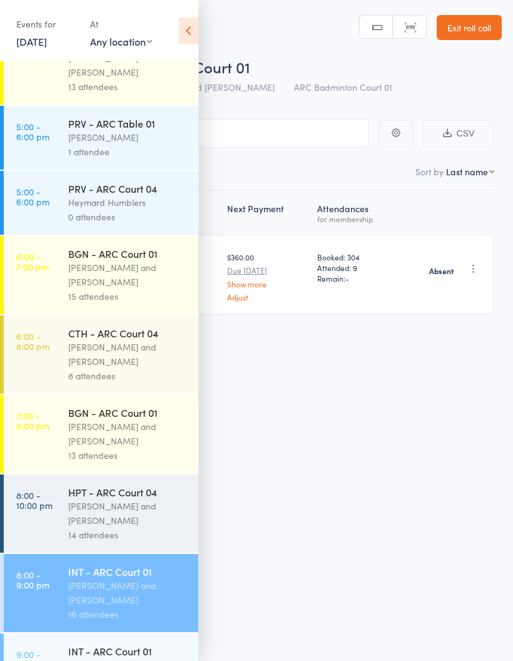
click at [294, 455] on div "Roll Call for INT - ARC Court 01 [DATE] 20:00 [PERSON_NAME] and [PERSON_NAME] A…" at bounding box center [256, 330] width 513 height 661
click at [188, 28] on icon at bounding box center [188, 31] width 19 height 26
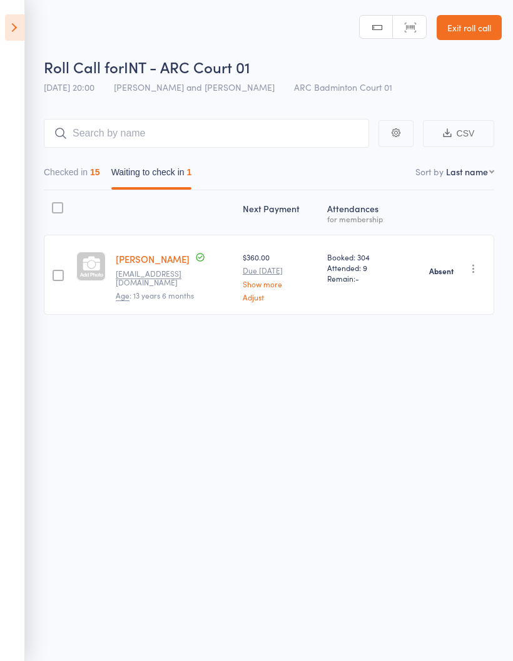
click at [10, 25] on icon at bounding box center [14, 27] width 19 height 26
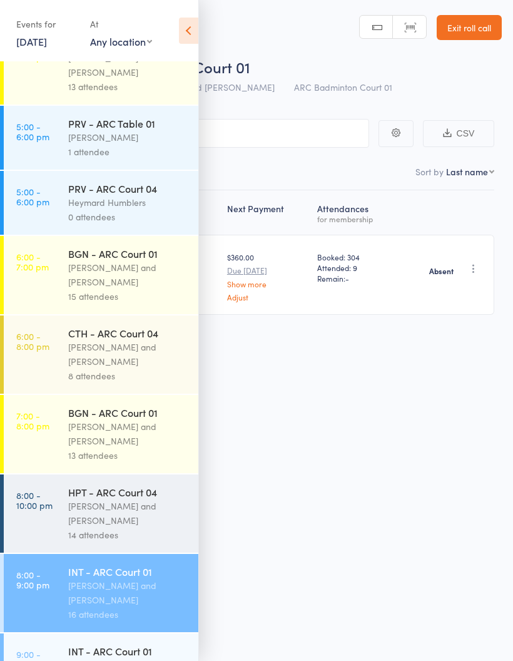
click at [193, 36] on icon at bounding box center [188, 31] width 19 height 26
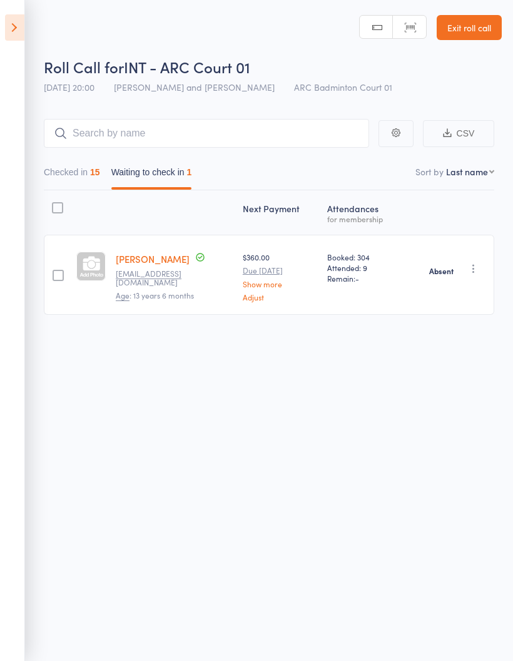
click at [93, 180] on button "Checked in 15" at bounding box center [72, 175] width 56 height 29
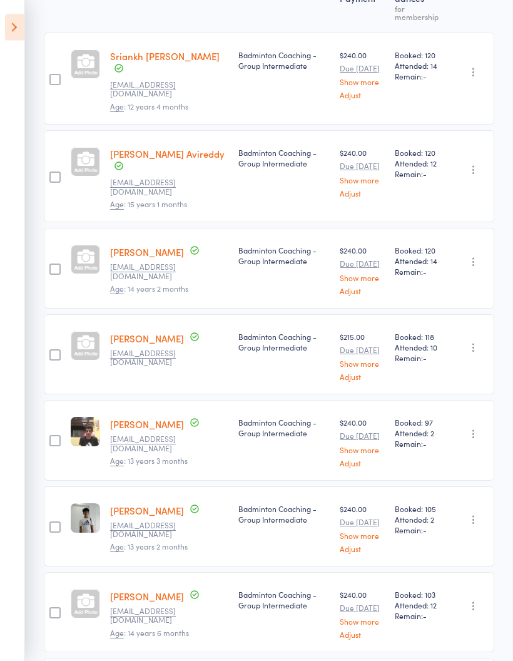
click at [473, 342] on icon "button" at bounding box center [473, 348] width 13 height 13
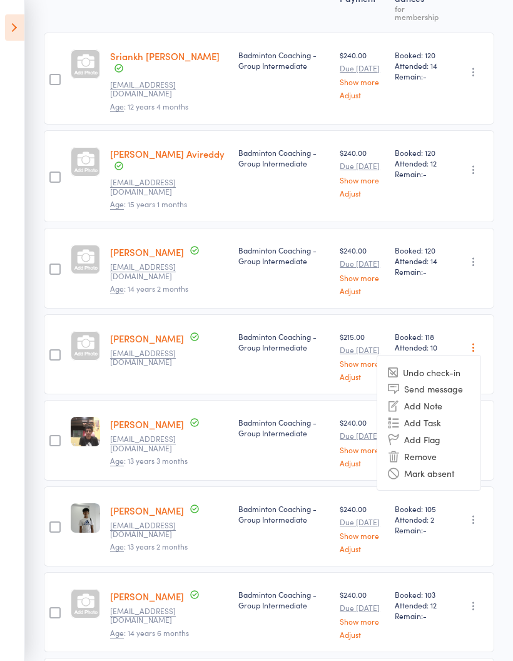
click at [435, 464] on li "Mark absent" at bounding box center [428, 472] width 103 height 17
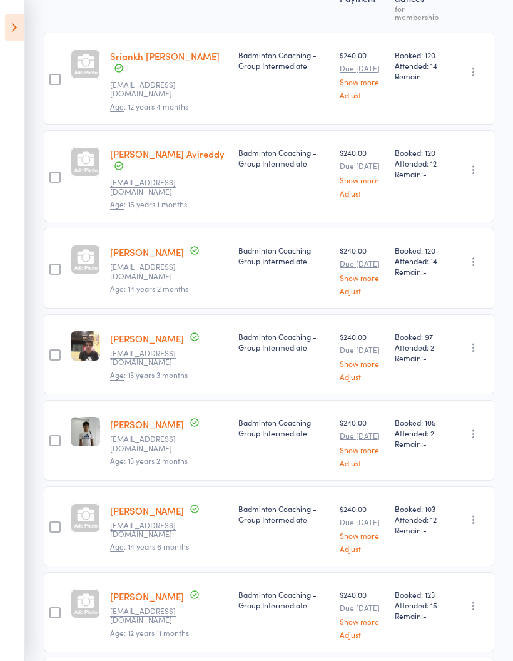
click at [13, 34] on icon at bounding box center [14, 27] width 19 height 26
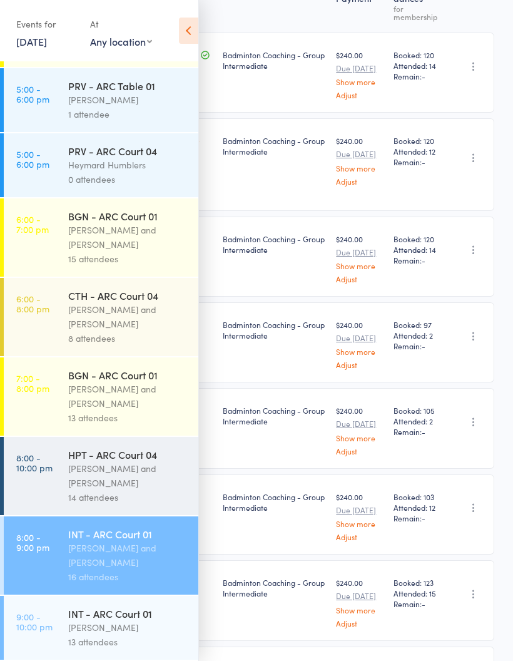
scroll to position [165, 0]
click at [108, 625] on div "[PERSON_NAME]" at bounding box center [128, 627] width 120 height 14
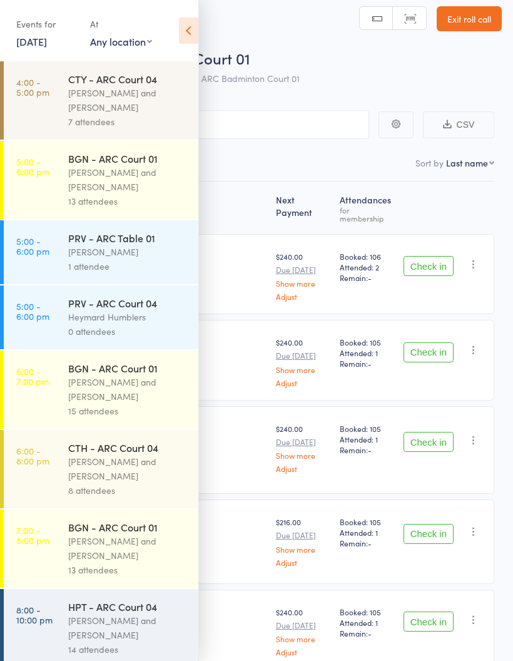
click at [183, 34] on icon at bounding box center [188, 31] width 19 height 26
